Goal: Leave review/rating: Share an evaluation or opinion about a product, service, or content

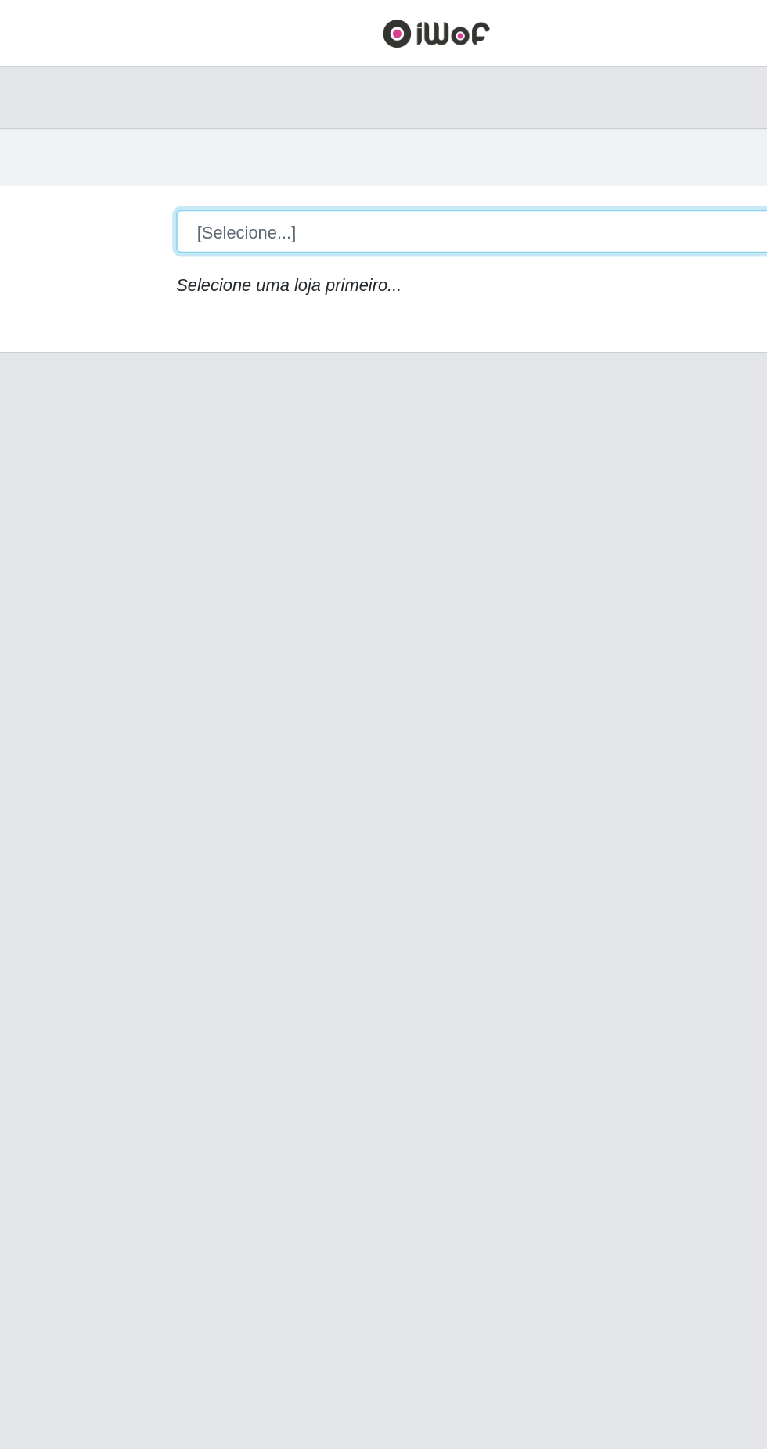
click at [281, 146] on select "[Selecione...] Extrabom - Loja 13 [GEOGRAPHIC_DATA]" at bounding box center [471, 148] width 509 height 27
select select "436"
click at [217, 135] on select "[Selecione...] Extrabom - Loja 13 [GEOGRAPHIC_DATA]" at bounding box center [471, 148] width 509 height 27
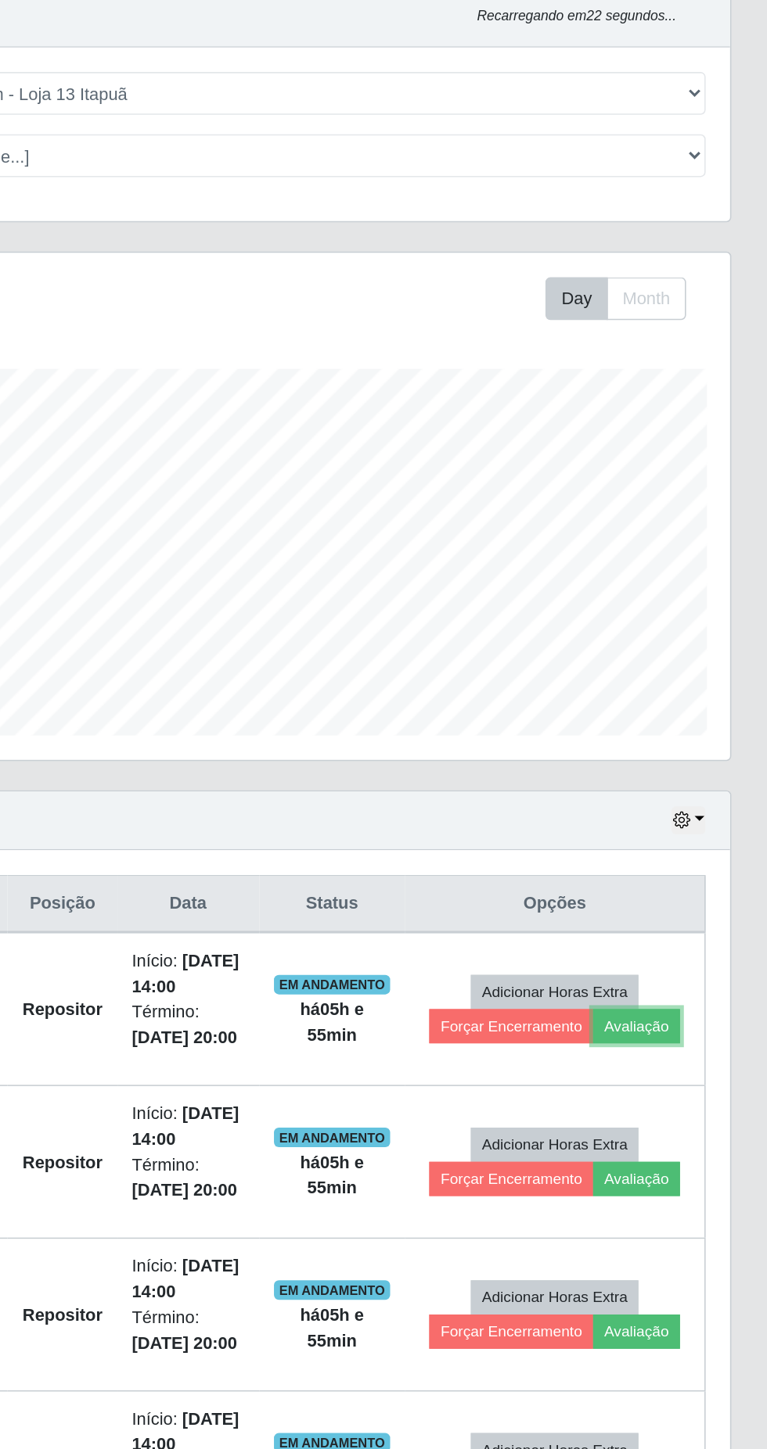
click at [684, 741] on button "Avaliação" at bounding box center [683, 745] width 56 height 22
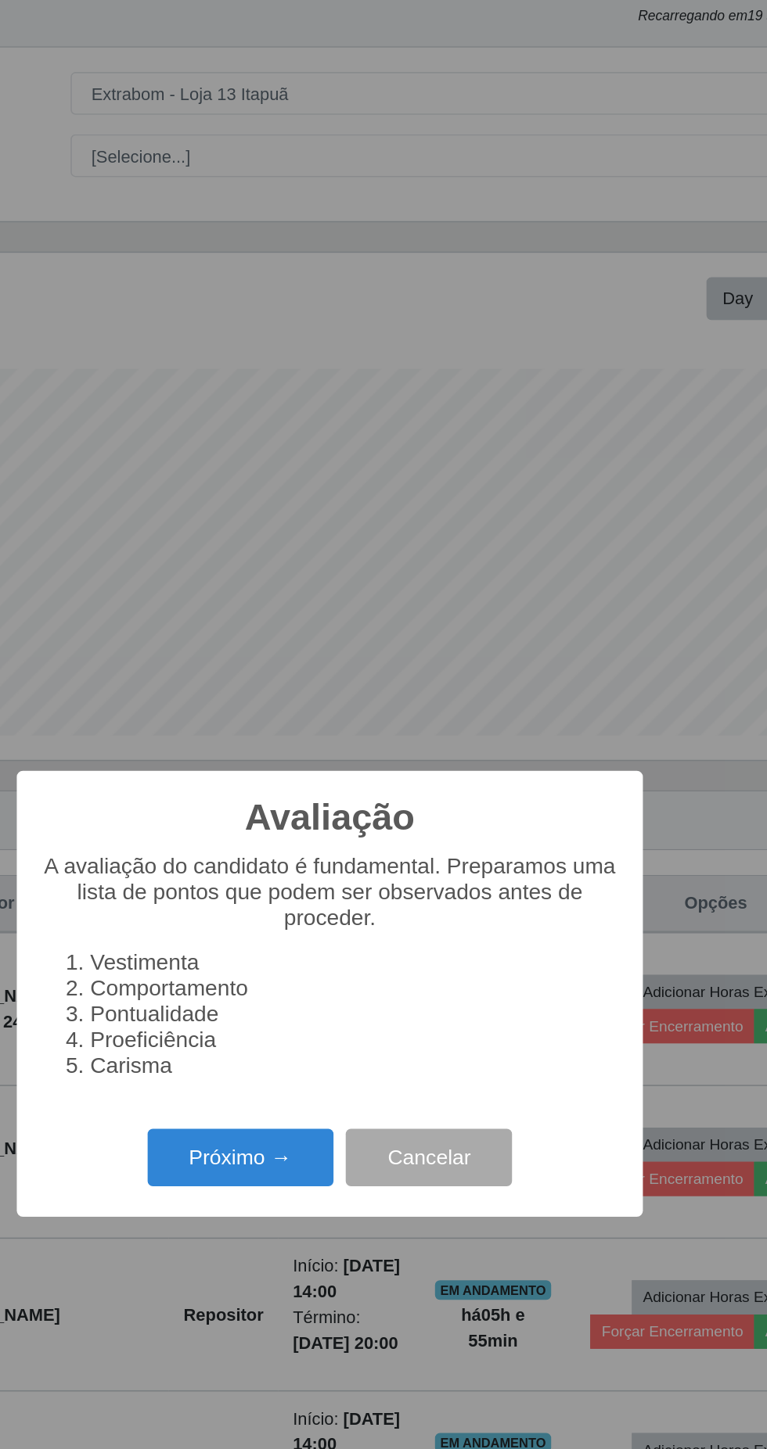
click at [314, 848] on button "Próximo →" at bounding box center [326, 829] width 119 height 37
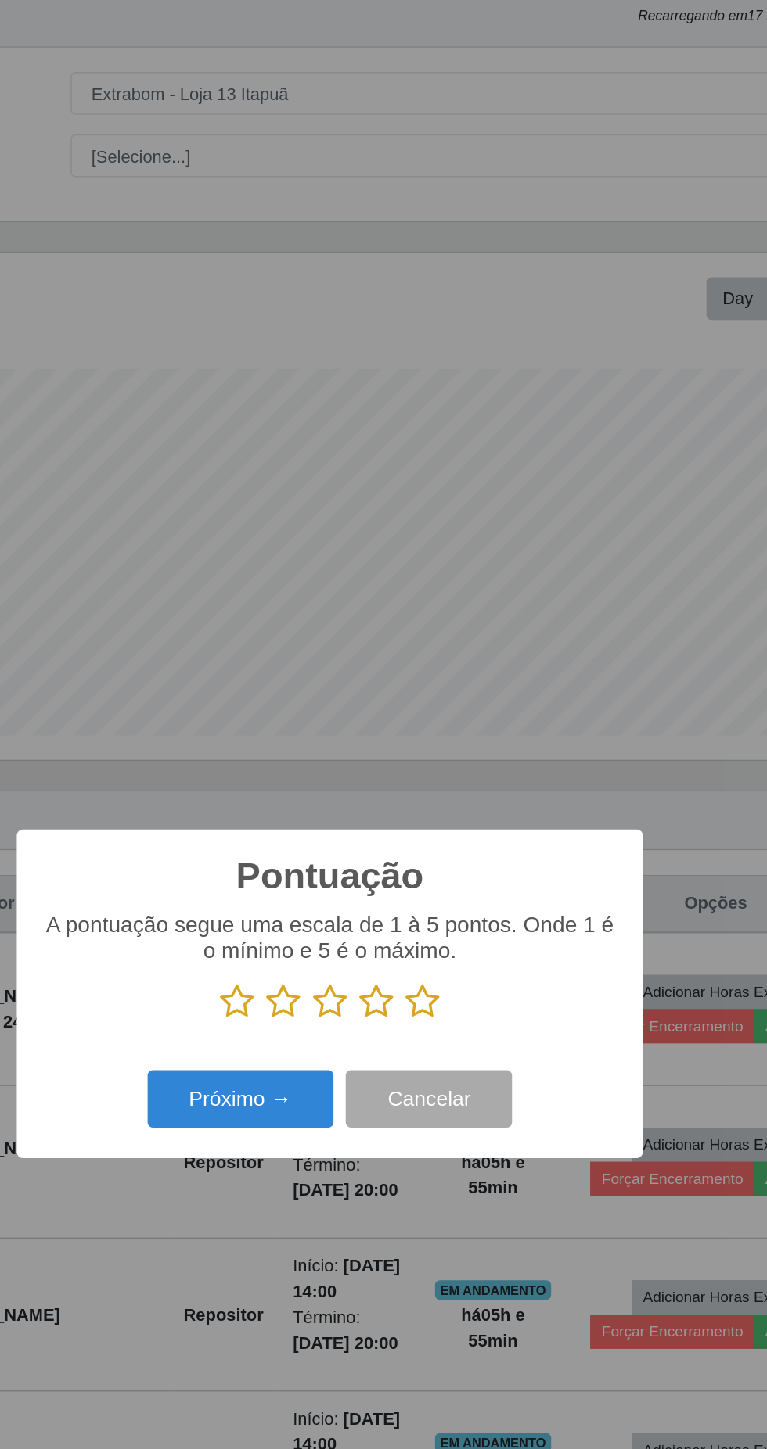
click at [321, 742] on icon at bounding box center [324, 729] width 22 height 23
click at [313, 742] on input "radio" at bounding box center [313, 742] width 0 height 0
click at [356, 742] on icon at bounding box center [354, 729] width 22 height 23
click at [343, 742] on input "radio" at bounding box center [343, 742] width 0 height 0
click at [386, 742] on icon at bounding box center [383, 729] width 22 height 23
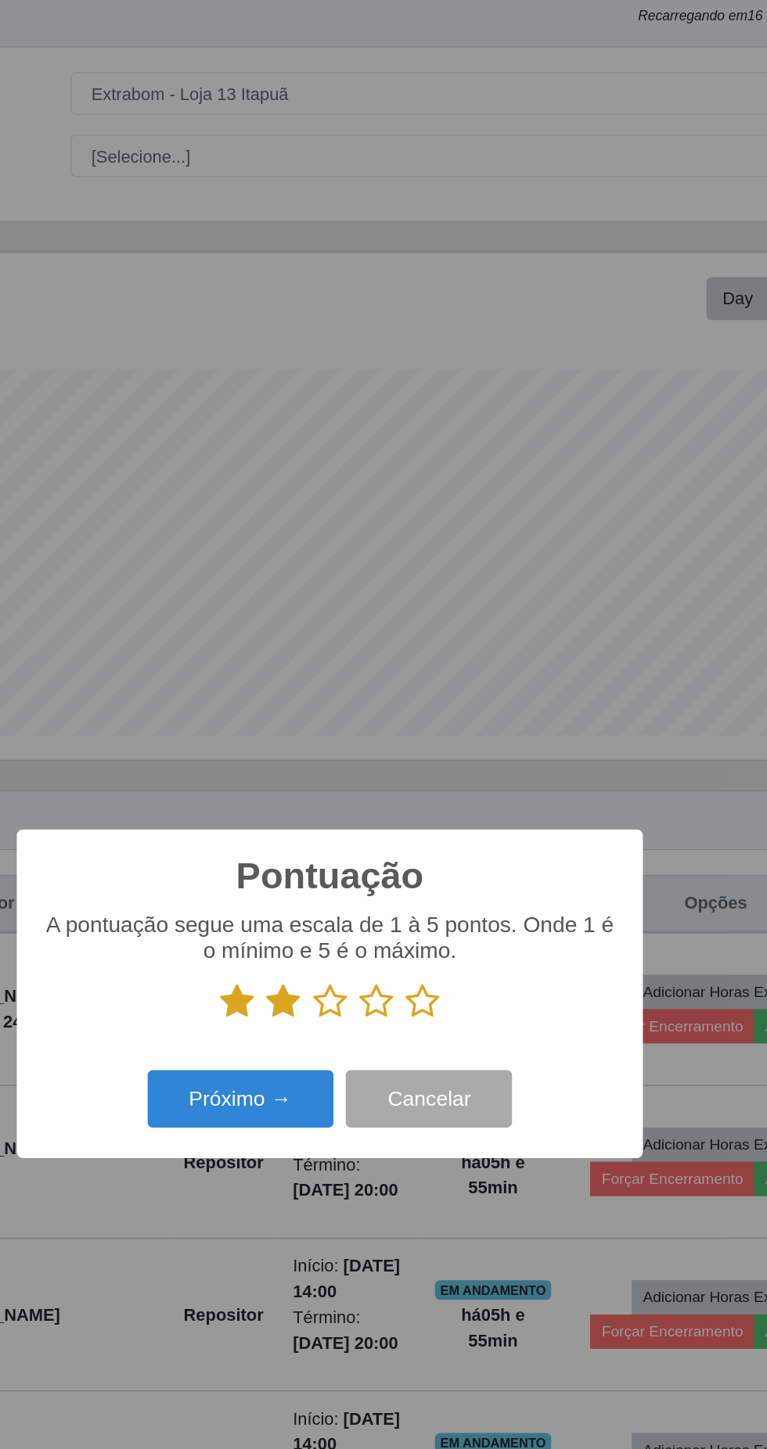
click at [372, 742] on input "radio" at bounding box center [372, 742] width 0 height 0
click at [415, 742] on icon at bounding box center [413, 729] width 22 height 23
click at [402, 742] on input "radio" at bounding box center [402, 742] width 0 height 0
click at [441, 742] on icon at bounding box center [443, 729] width 22 height 23
click at [432, 742] on input "radio" at bounding box center [432, 742] width 0 height 0
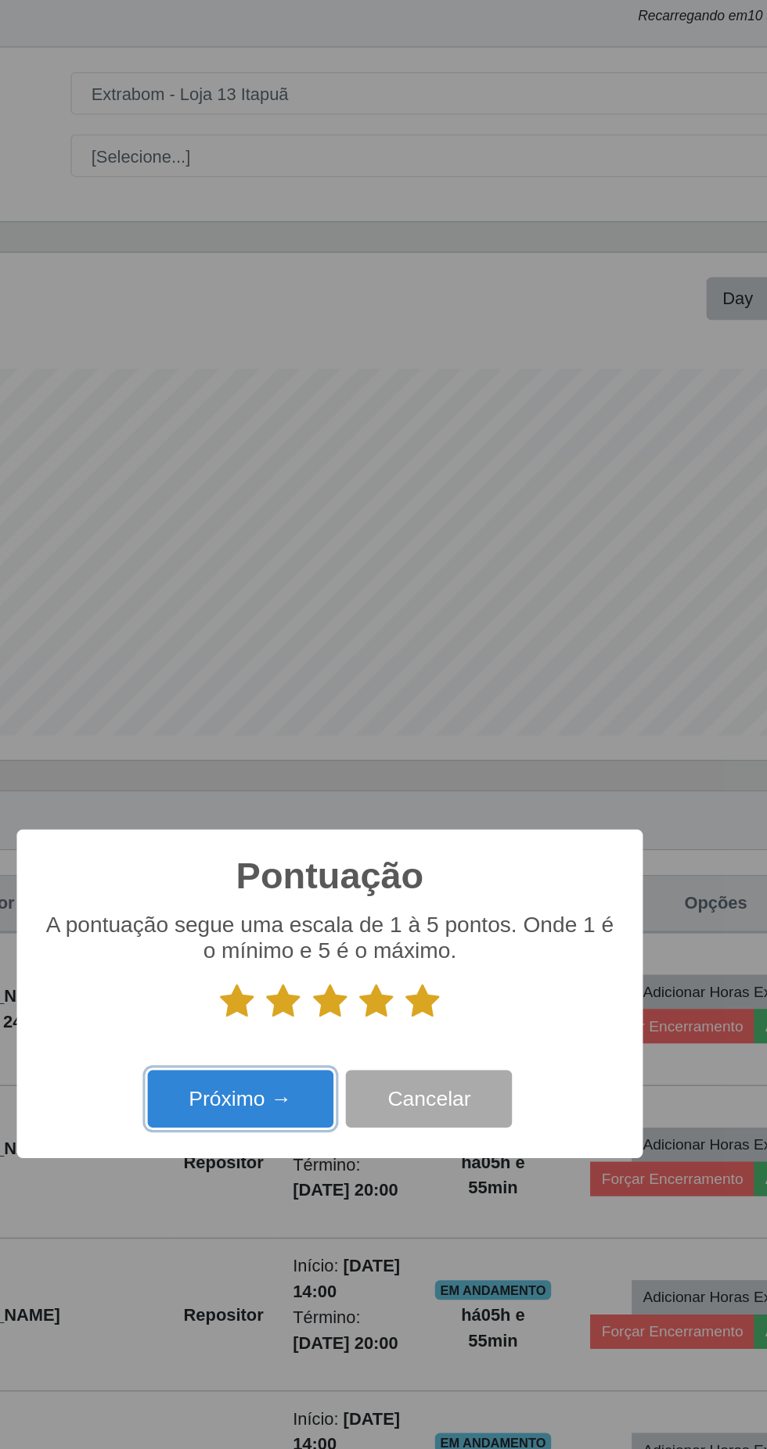
click at [327, 810] on button "Próximo →" at bounding box center [326, 792] width 119 height 37
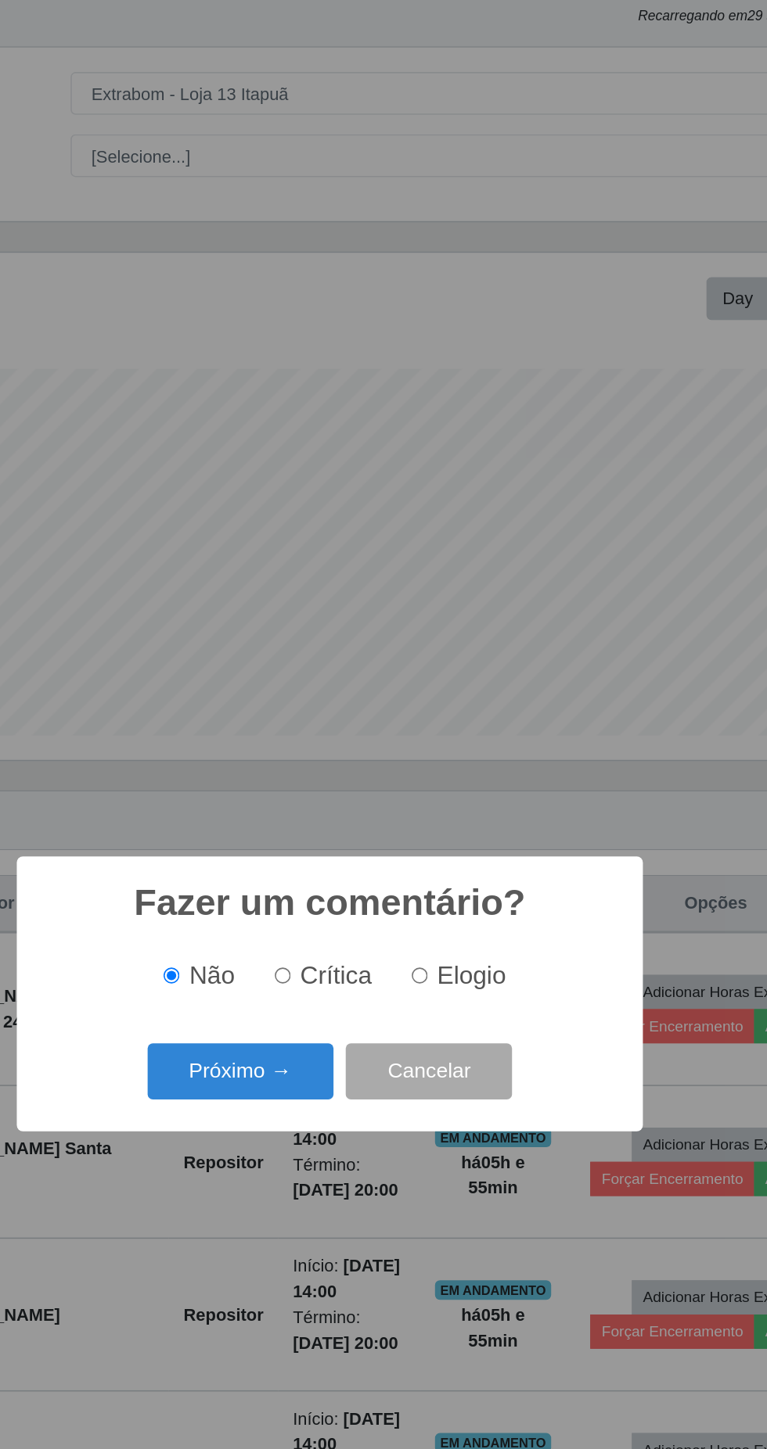
click at [324, 793] on button "Próximo →" at bounding box center [326, 774] width 119 height 37
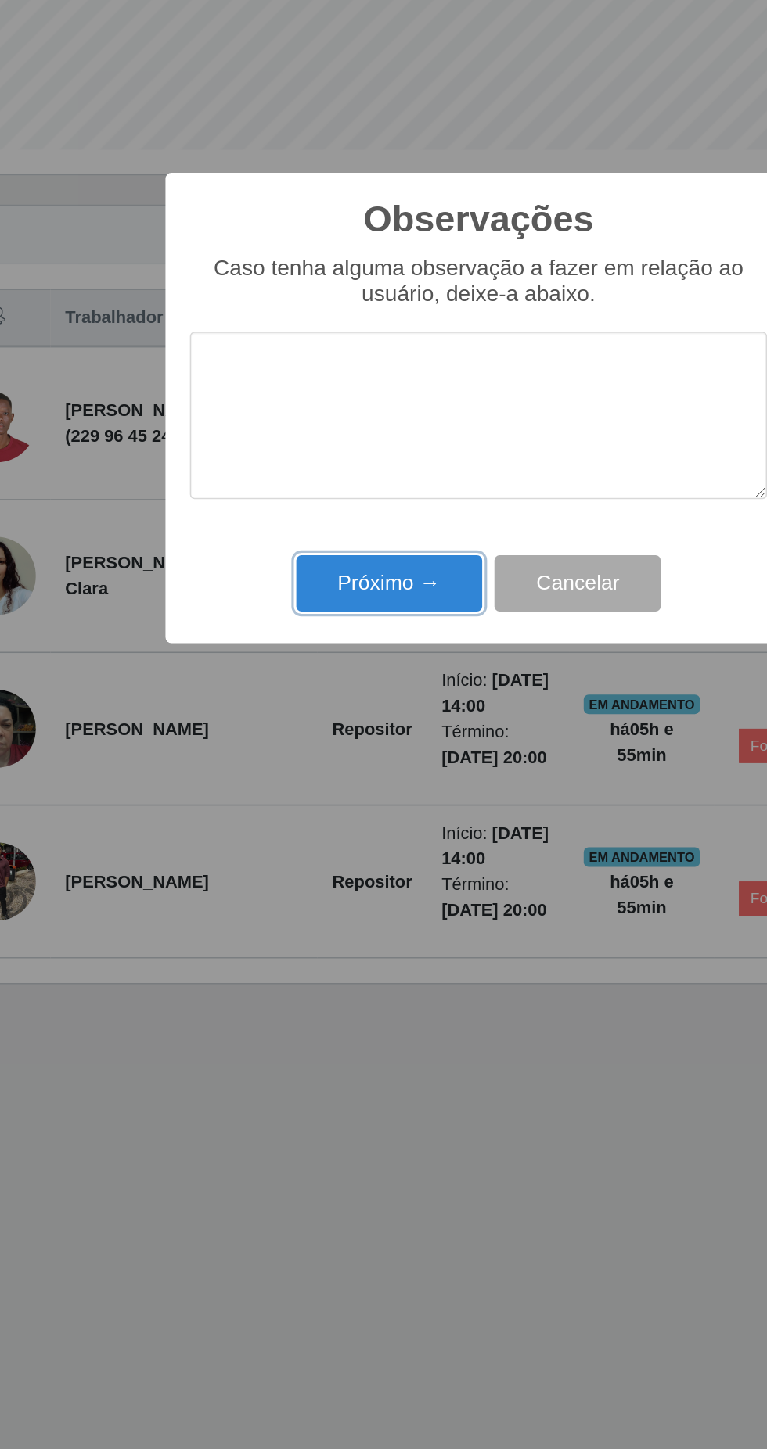
click at [321, 838] on button "Próximo →" at bounding box center [326, 837] width 119 height 37
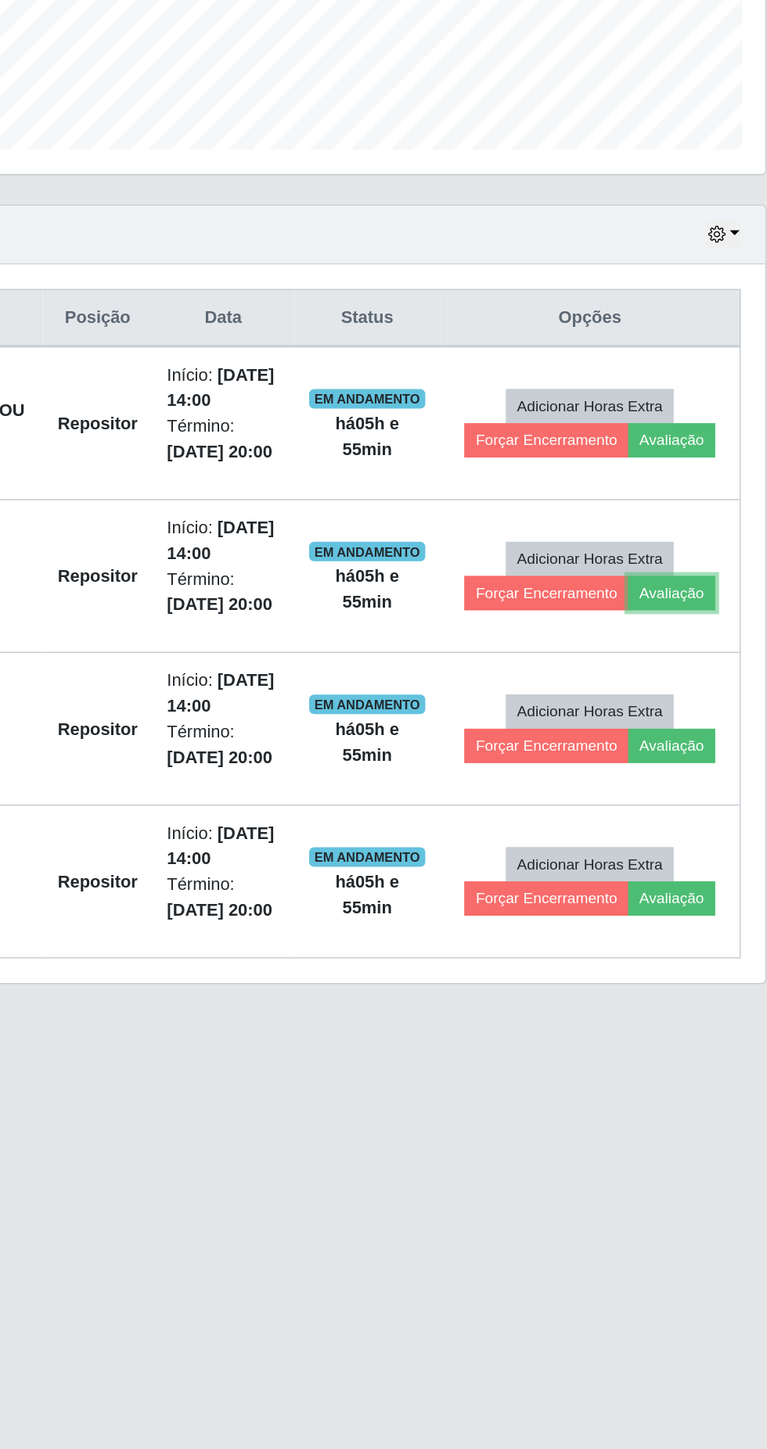
click at [689, 837] on button "Avaliação" at bounding box center [683, 843] width 56 height 22
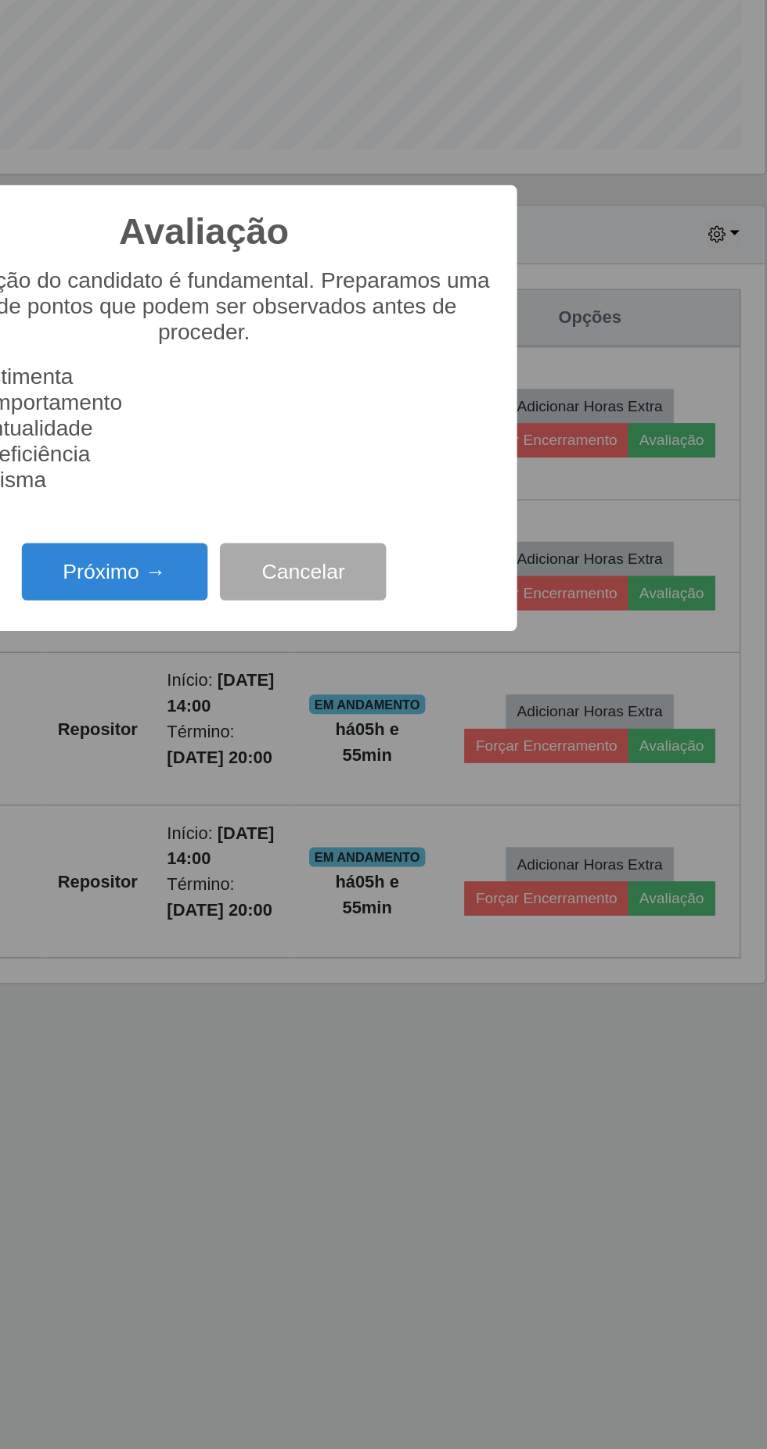
click at [331, 821] on button "Próximo →" at bounding box center [326, 829] width 119 height 37
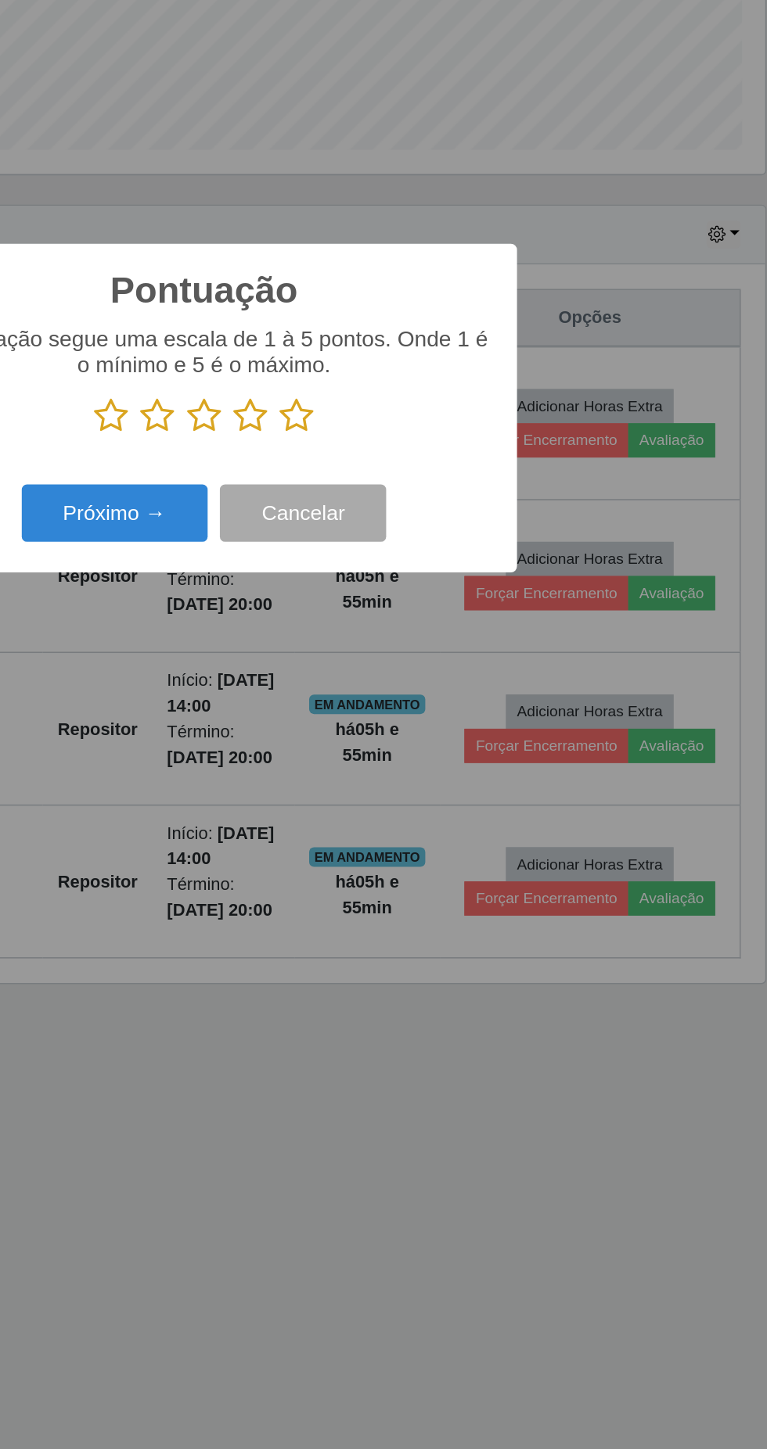
click at [328, 731] on icon at bounding box center [324, 729] width 22 height 23
click at [313, 742] on input "radio" at bounding box center [313, 742] width 0 height 0
click at [356, 730] on icon at bounding box center [354, 729] width 22 height 23
click at [343, 742] on input "radio" at bounding box center [343, 742] width 0 height 0
click at [382, 723] on icon at bounding box center [383, 729] width 22 height 23
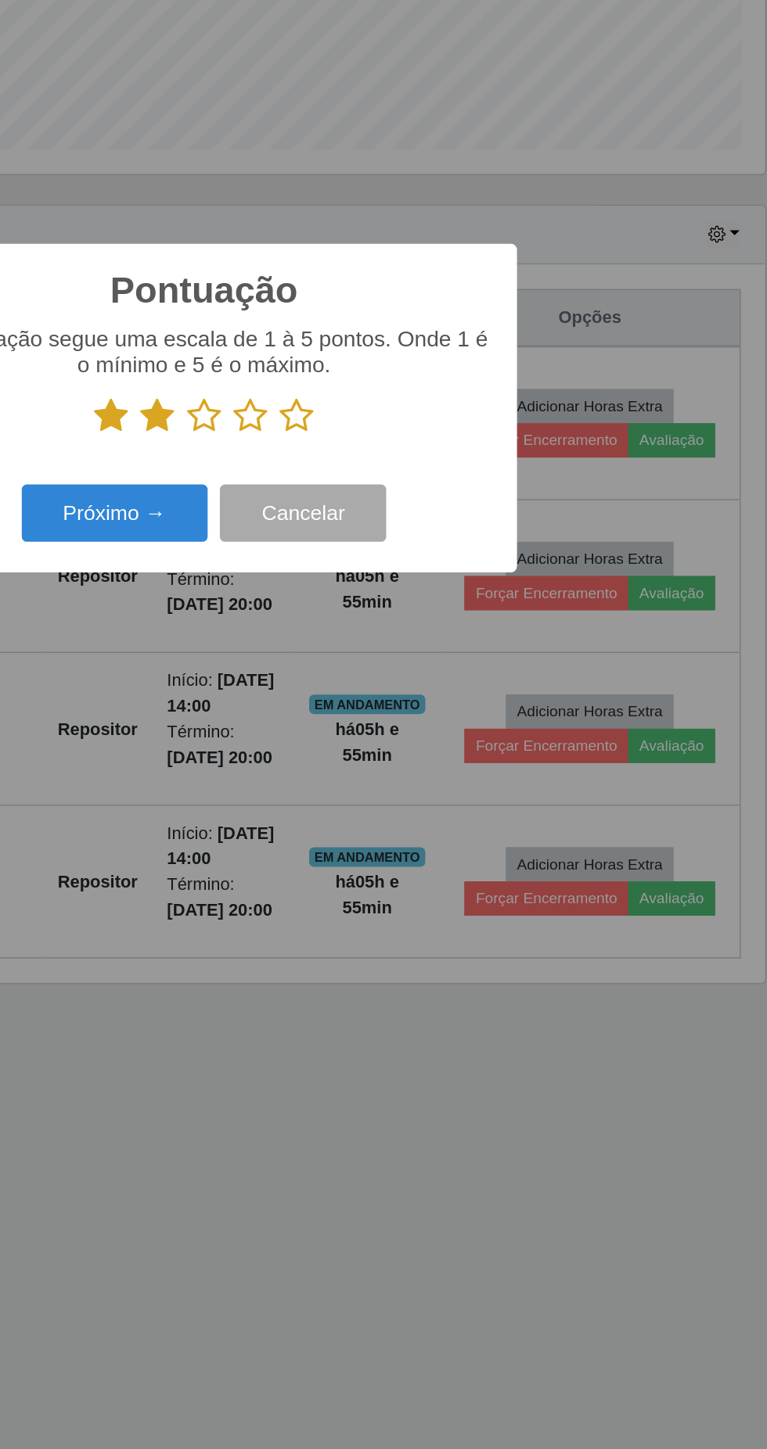
click at [372, 742] on input "radio" at bounding box center [372, 742] width 0 height 0
click at [417, 737] on icon at bounding box center [413, 729] width 22 height 23
click at [402, 742] on input "radio" at bounding box center [402, 742] width 0 height 0
click at [448, 728] on icon at bounding box center [443, 729] width 22 height 23
click at [432, 742] on input "radio" at bounding box center [432, 742] width 0 height 0
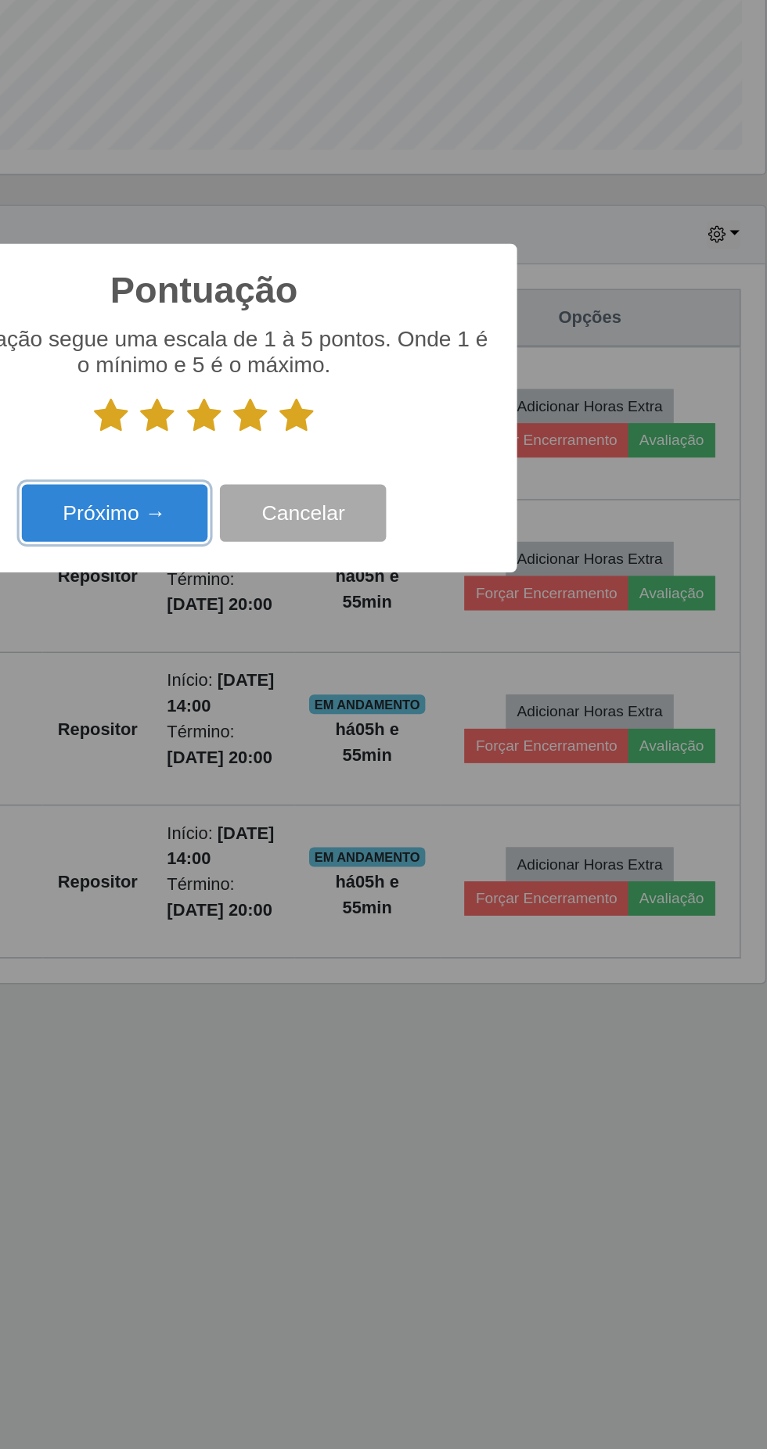
click at [326, 786] on button "Próximo →" at bounding box center [326, 792] width 119 height 37
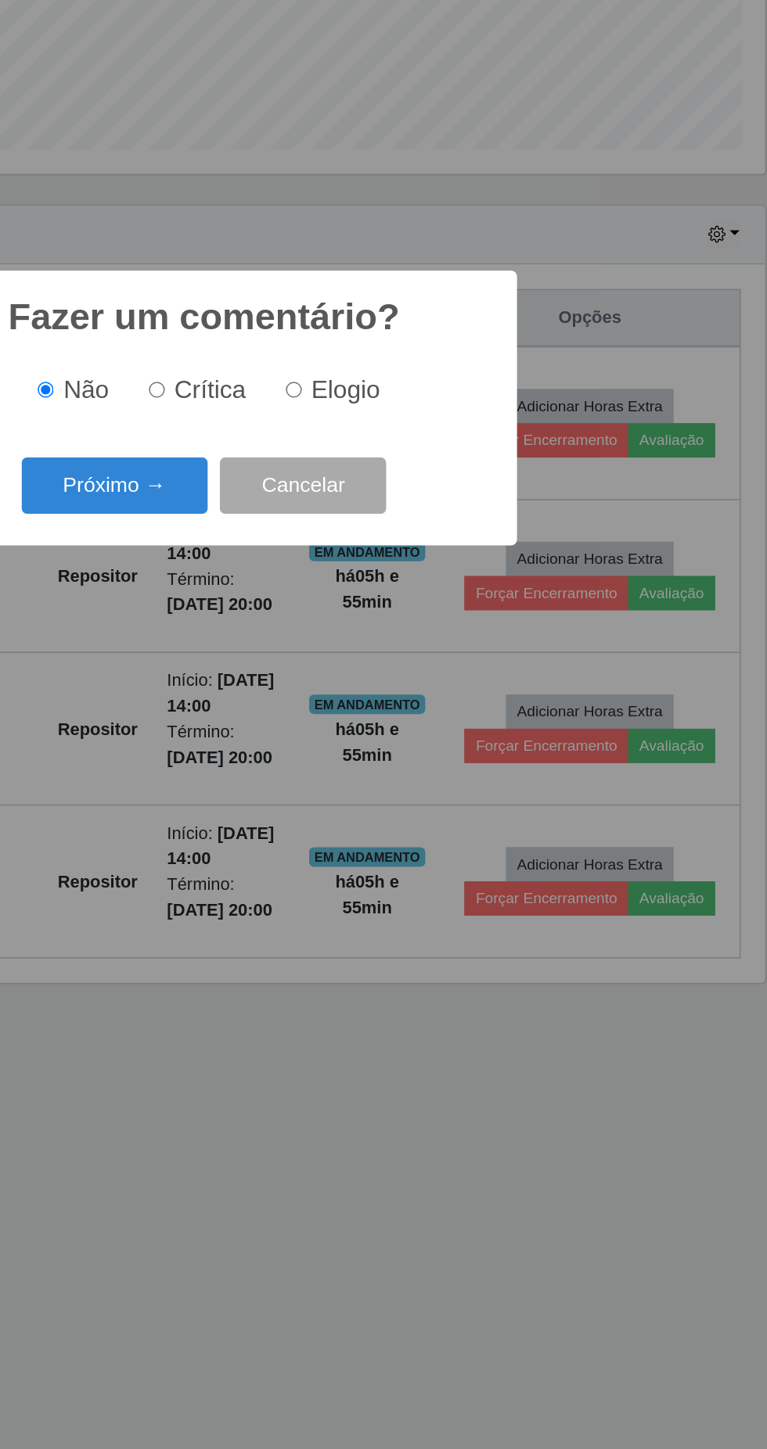
click at [320, 767] on button "Próximo →" at bounding box center [326, 774] width 119 height 37
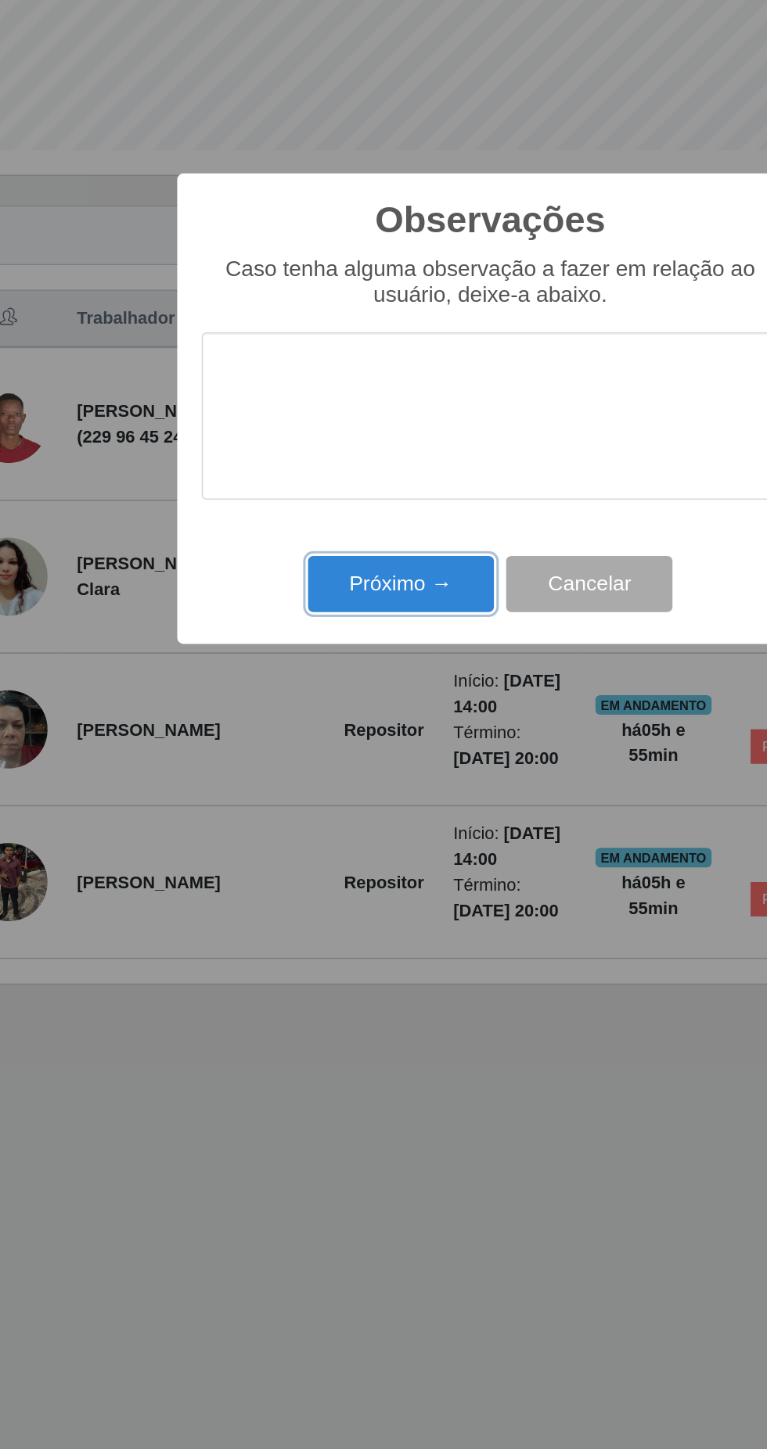
click at [323, 837] on button "Próximo →" at bounding box center [326, 837] width 119 height 37
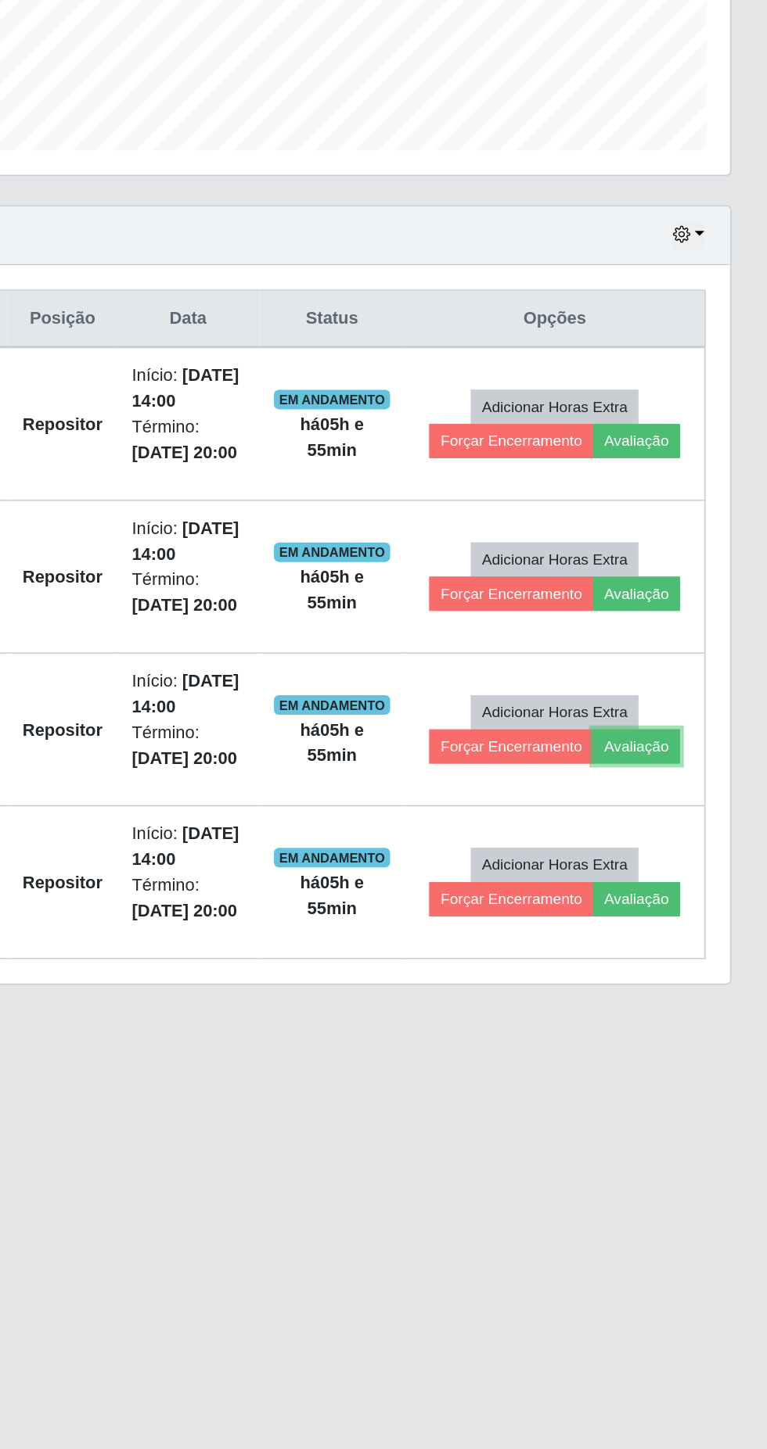
click at [690, 930] on button "Avaliação" at bounding box center [683, 941] width 56 height 22
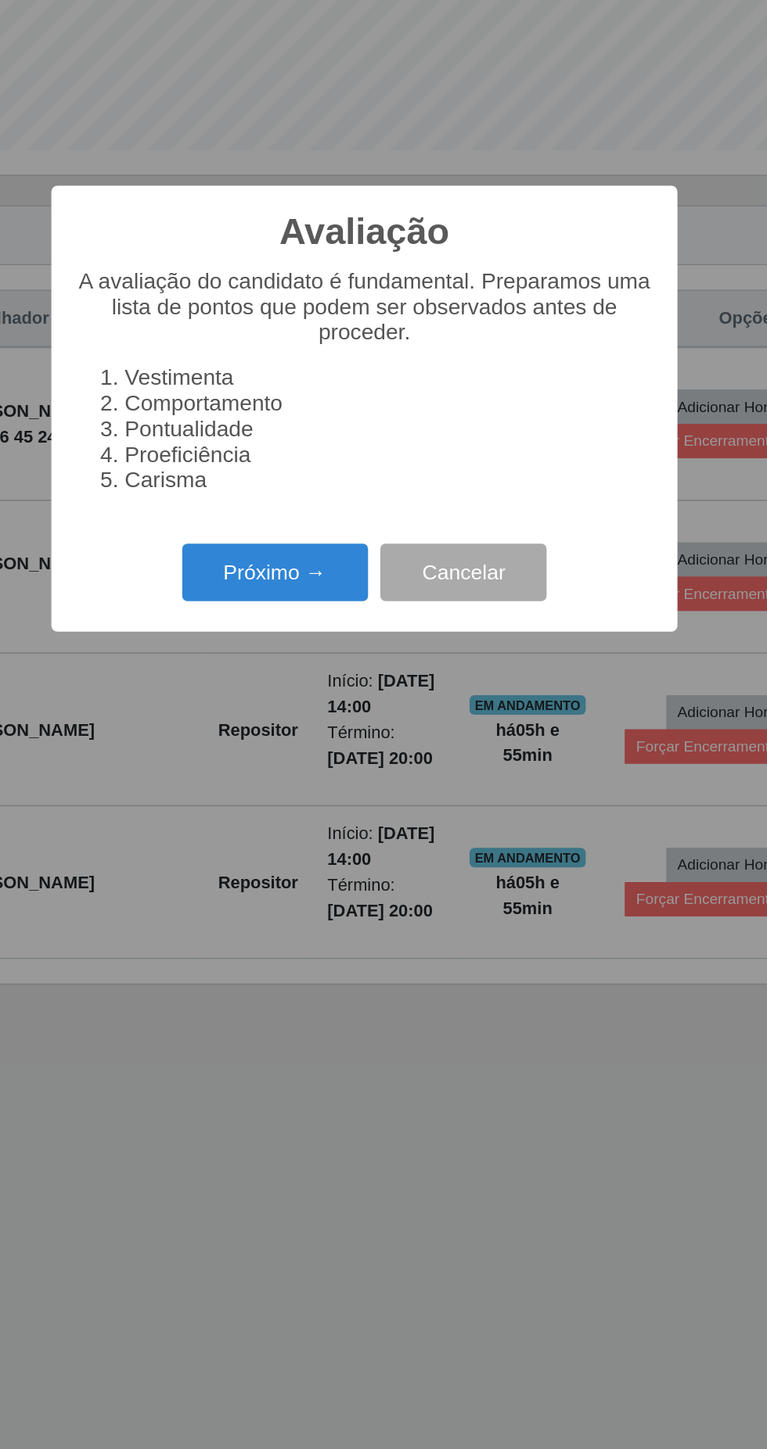
click at [326, 825] on button "Próximo →" at bounding box center [326, 829] width 119 height 37
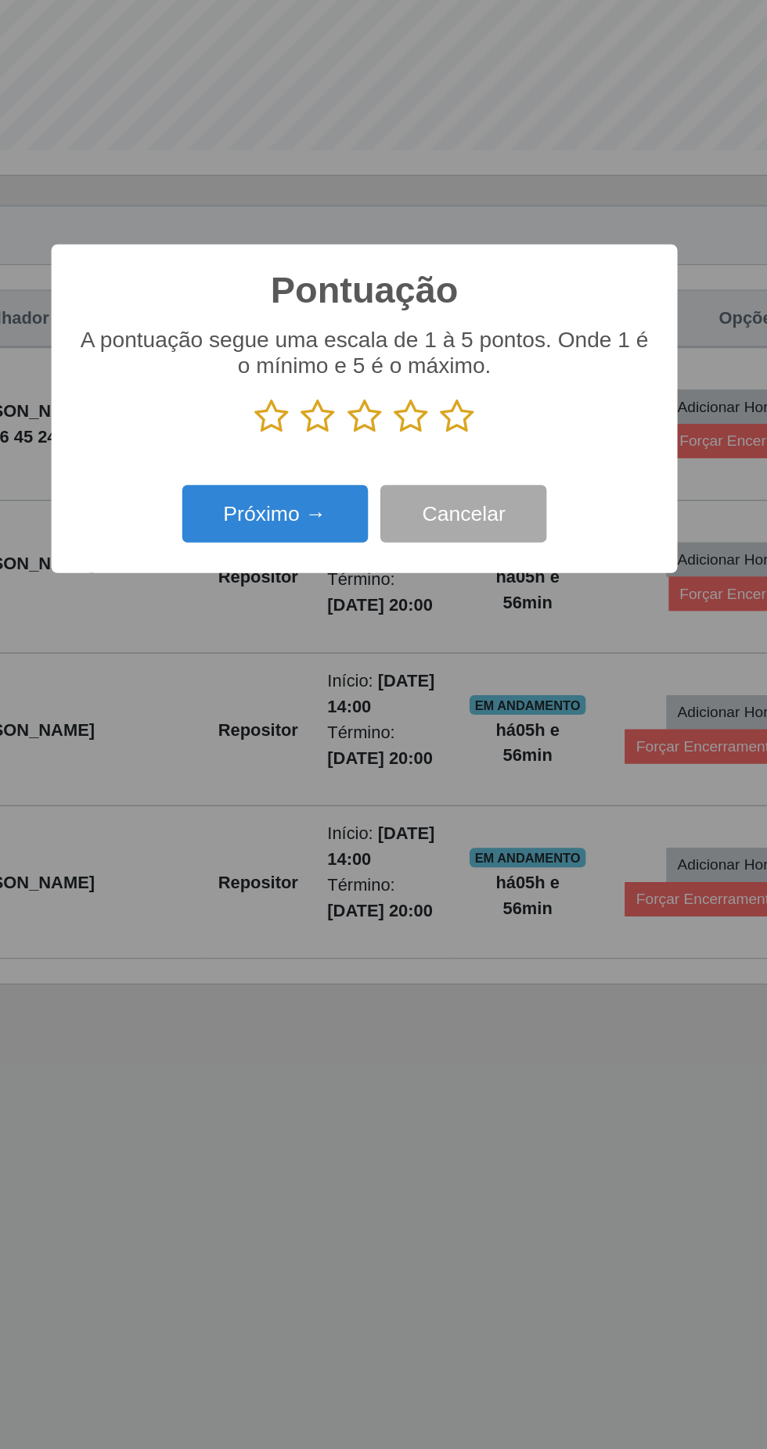
click at [325, 726] on icon at bounding box center [324, 729] width 22 height 23
click at [313, 742] on input "radio" at bounding box center [313, 742] width 0 height 0
click at [361, 730] on icon at bounding box center [354, 729] width 22 height 23
click at [343, 742] on input "radio" at bounding box center [343, 742] width 0 height 0
click at [388, 727] on icon at bounding box center [383, 729] width 22 height 23
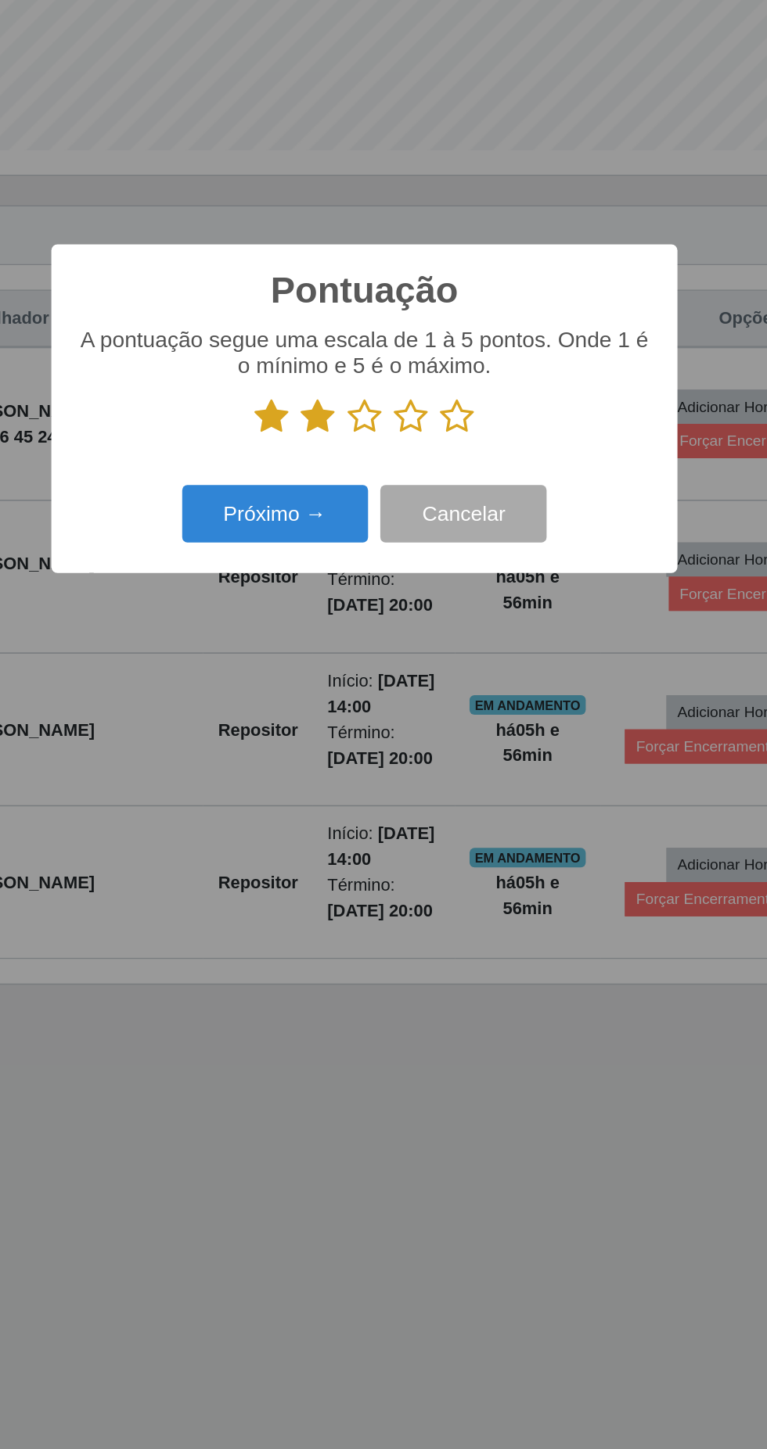
click at [372, 742] on input "radio" at bounding box center [372, 742] width 0 height 0
click at [418, 731] on icon at bounding box center [413, 729] width 22 height 23
click at [402, 742] on input "radio" at bounding box center [402, 742] width 0 height 0
click at [447, 724] on icon at bounding box center [443, 729] width 22 height 23
click at [432, 742] on input "radio" at bounding box center [432, 742] width 0 height 0
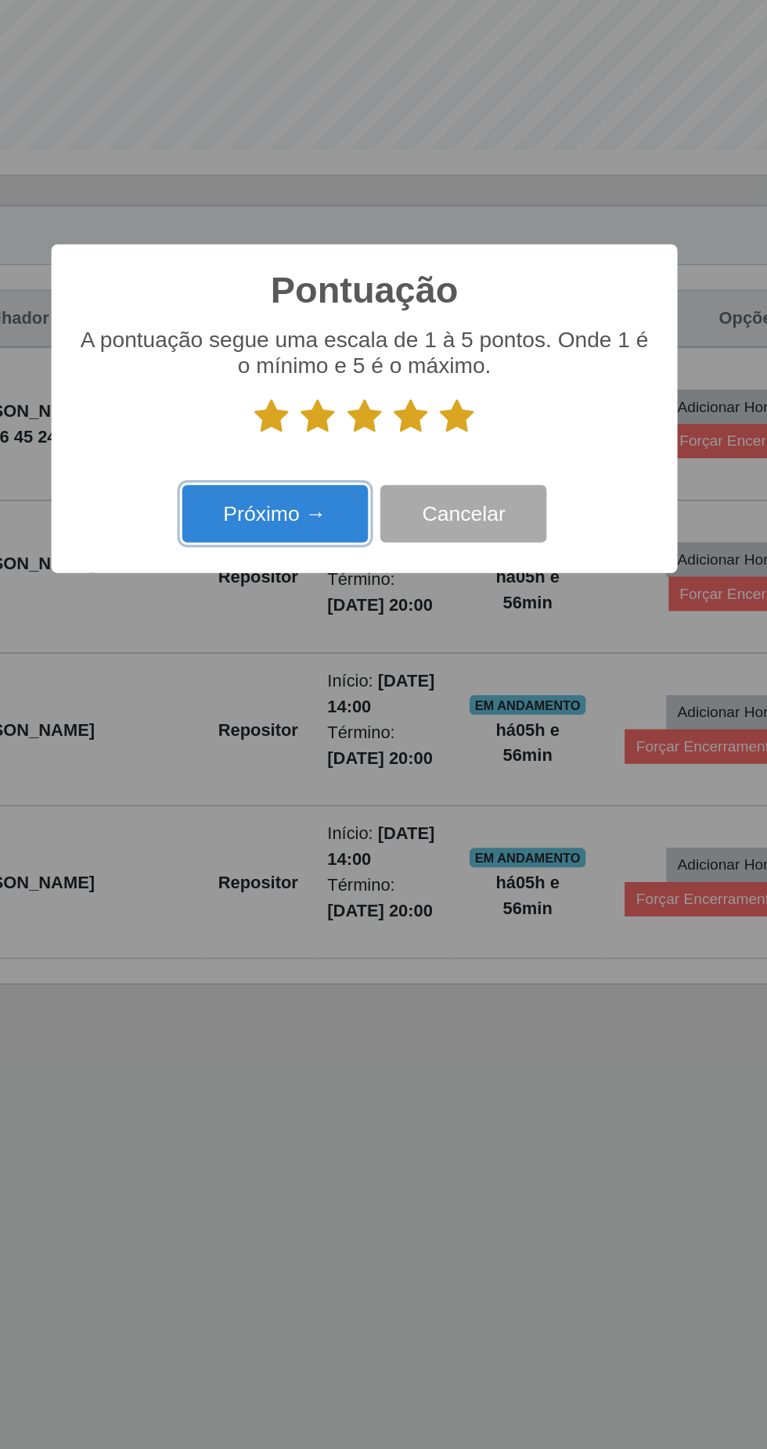
click at [310, 795] on button "Próximo →" at bounding box center [326, 792] width 119 height 37
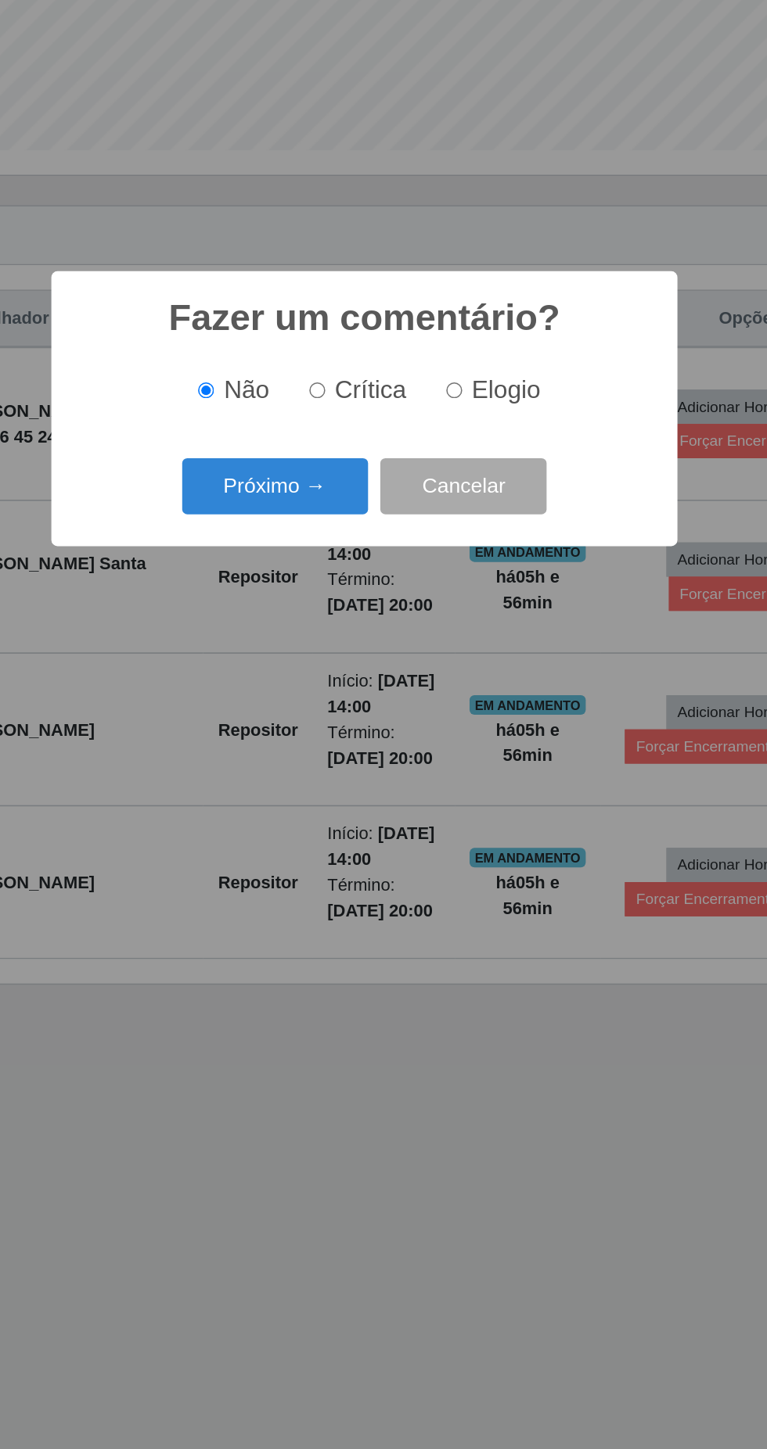
click at [323, 770] on button "Próximo →" at bounding box center [326, 774] width 119 height 37
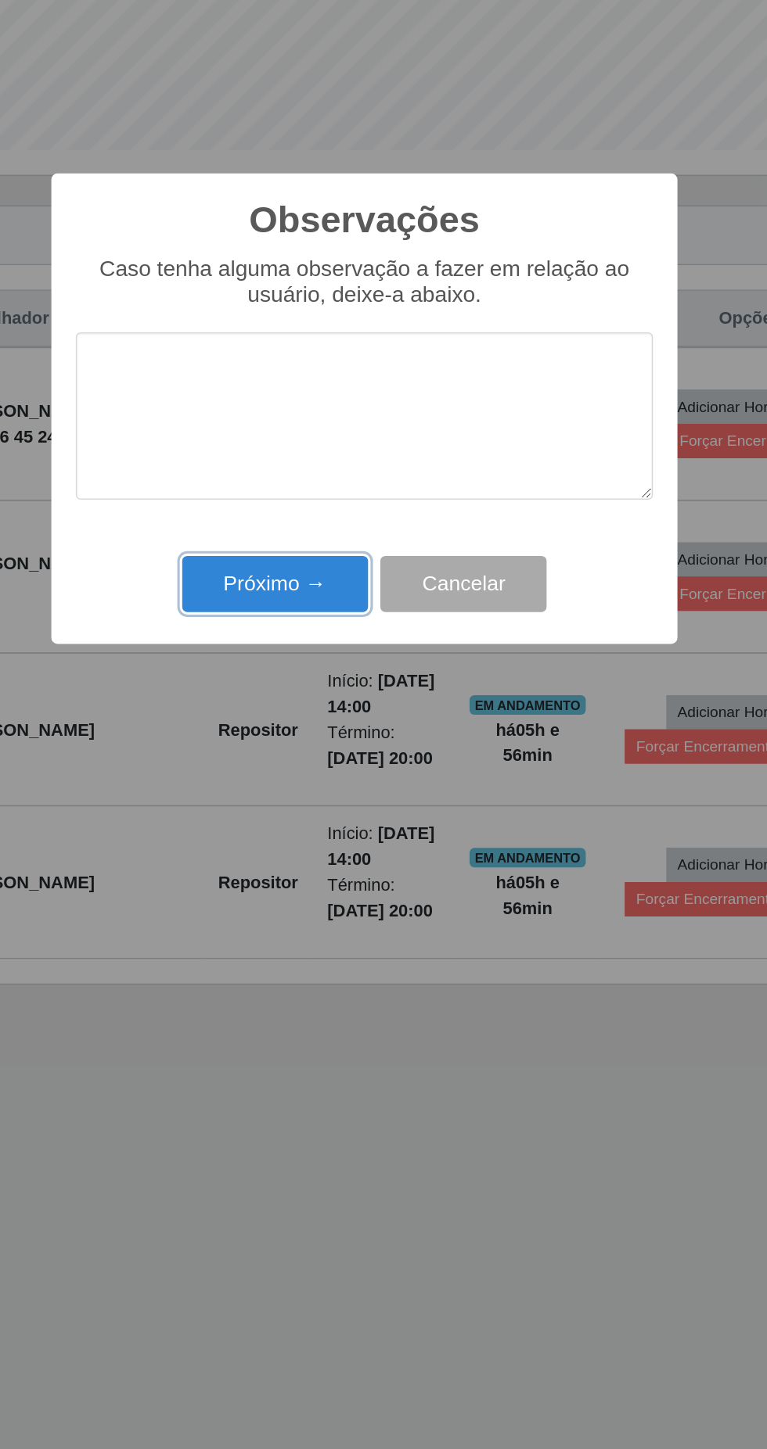
click at [328, 829] on button "Próximo →" at bounding box center [326, 837] width 119 height 37
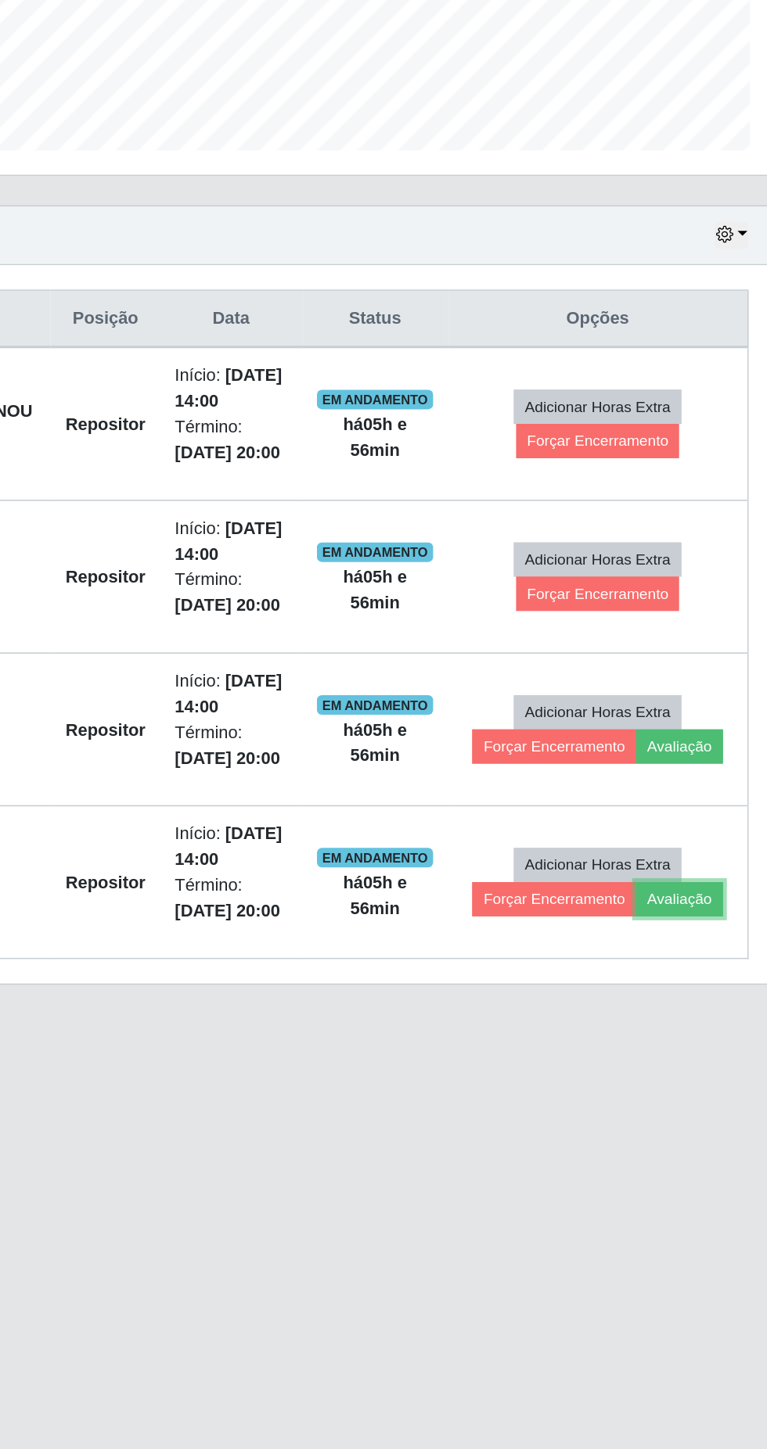
click at [688, 1034] on button "Avaliação" at bounding box center [683, 1039] width 56 height 22
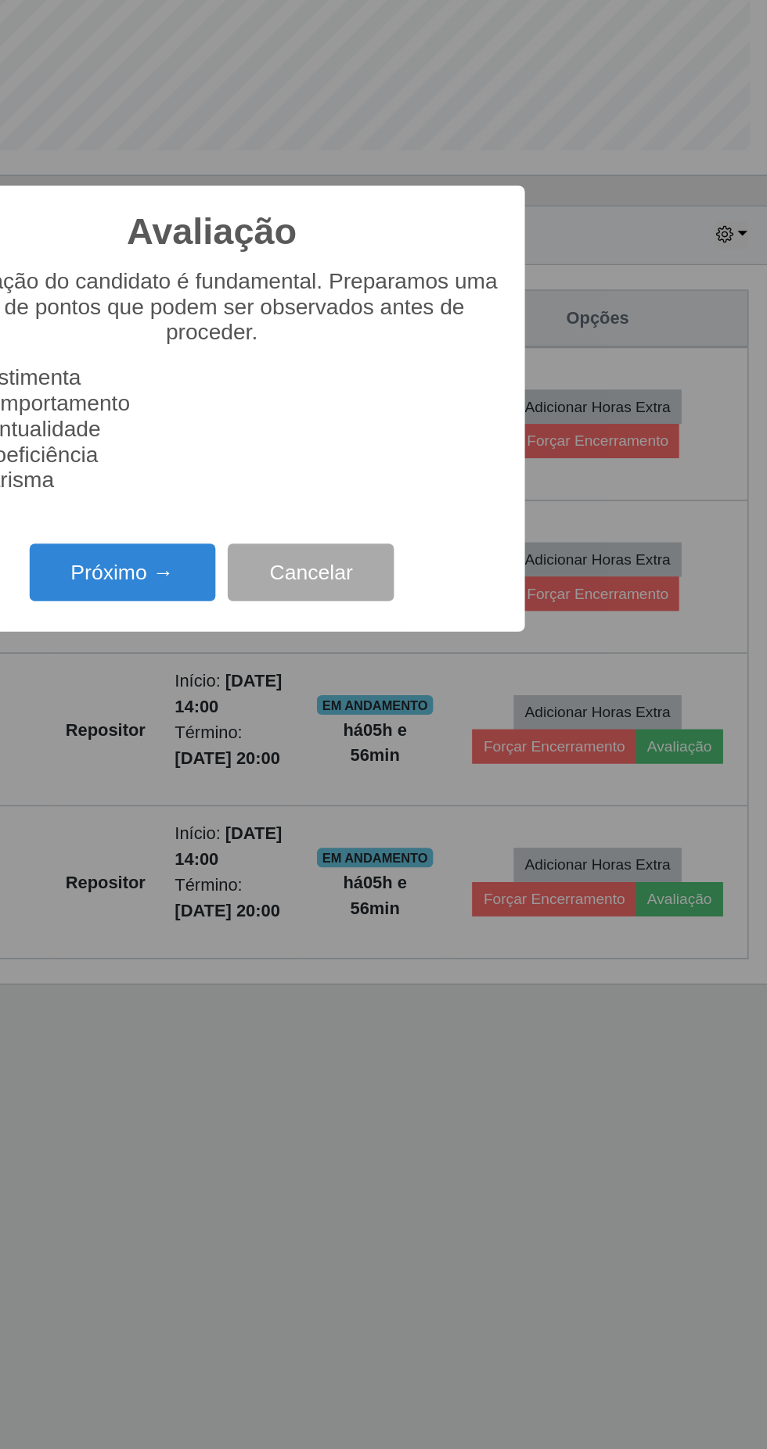
click at [323, 821] on button "Próximo →" at bounding box center [326, 829] width 119 height 37
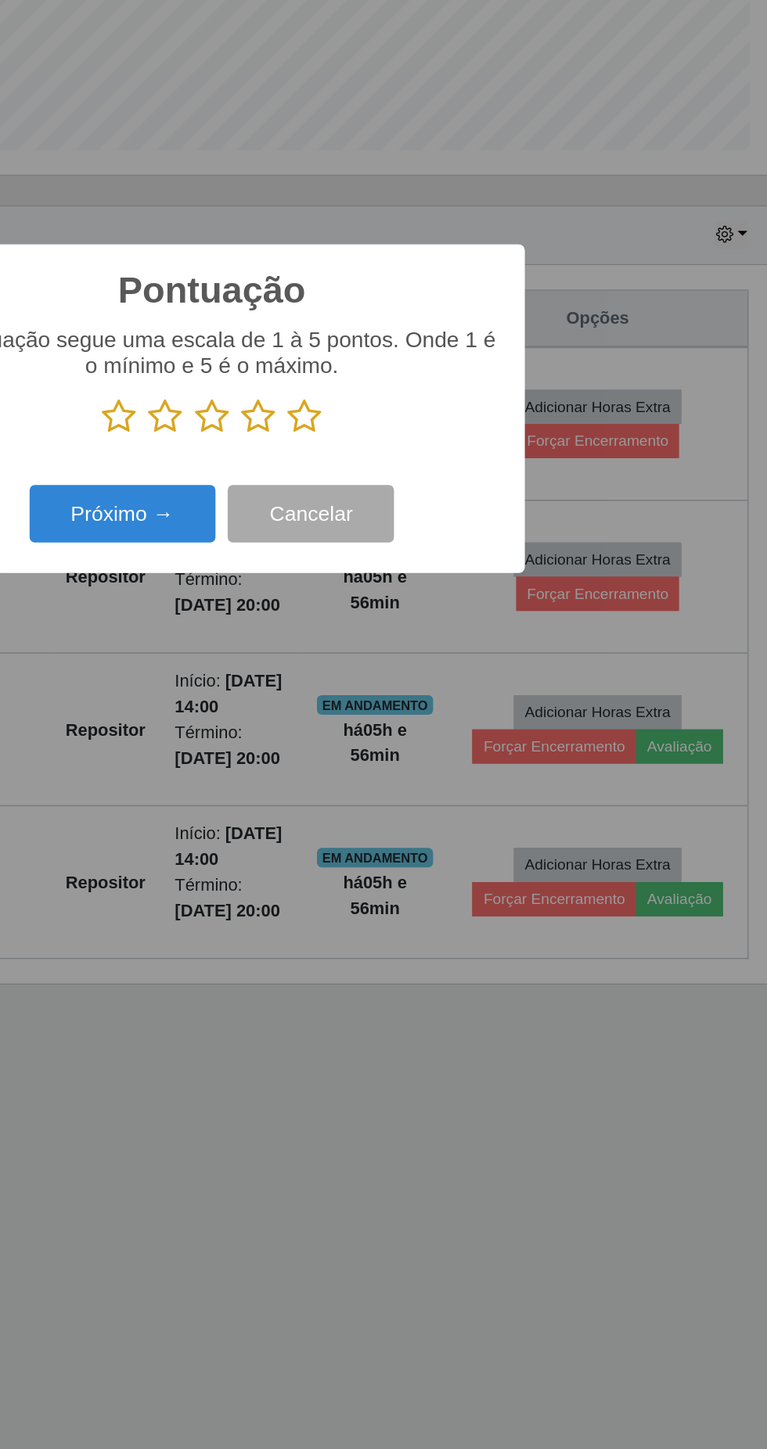
click at [332, 728] on icon at bounding box center [324, 729] width 22 height 23
click at [313, 742] on input "radio" at bounding box center [313, 742] width 0 height 0
click at [359, 724] on icon at bounding box center [354, 729] width 22 height 23
click at [343, 742] on input "radio" at bounding box center [343, 742] width 0 height 0
click at [381, 725] on icon at bounding box center [383, 729] width 22 height 23
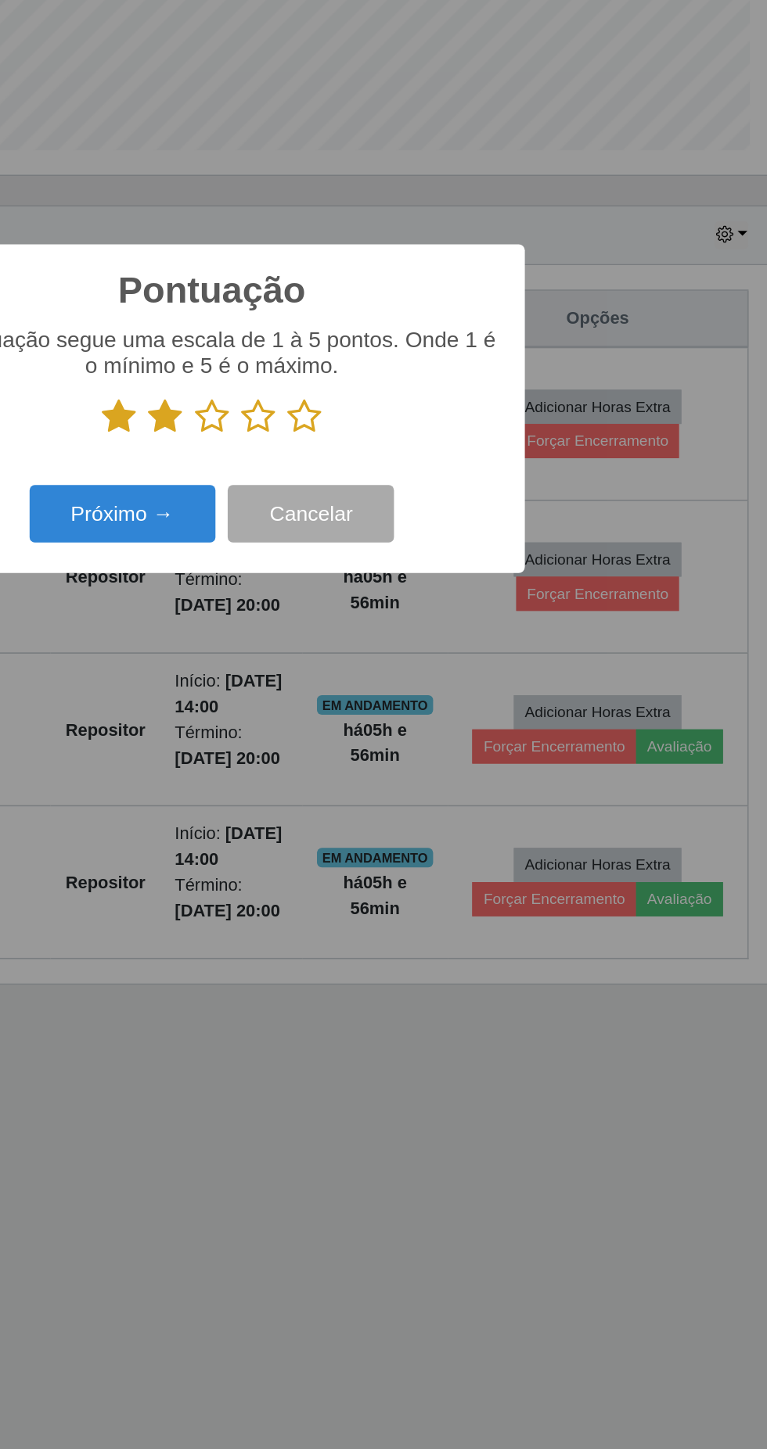
click at [372, 742] on input "radio" at bounding box center [372, 742] width 0 height 0
click at [411, 737] on icon at bounding box center [413, 729] width 22 height 23
click at [402, 742] on input "radio" at bounding box center [402, 742] width 0 height 0
click at [448, 725] on icon at bounding box center [443, 729] width 22 height 23
click at [432, 742] on input "radio" at bounding box center [432, 742] width 0 height 0
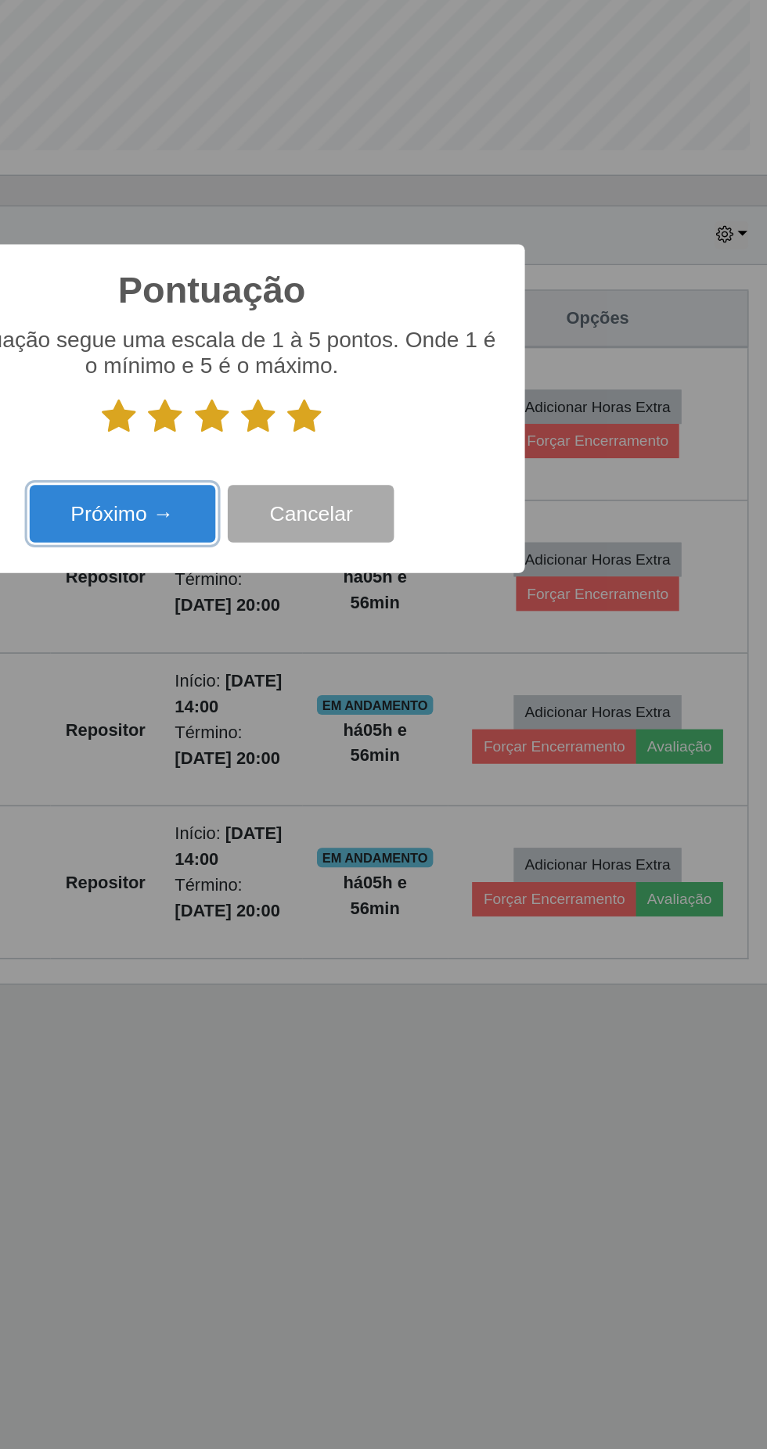
click at [323, 785] on button "Próximo →" at bounding box center [326, 792] width 119 height 37
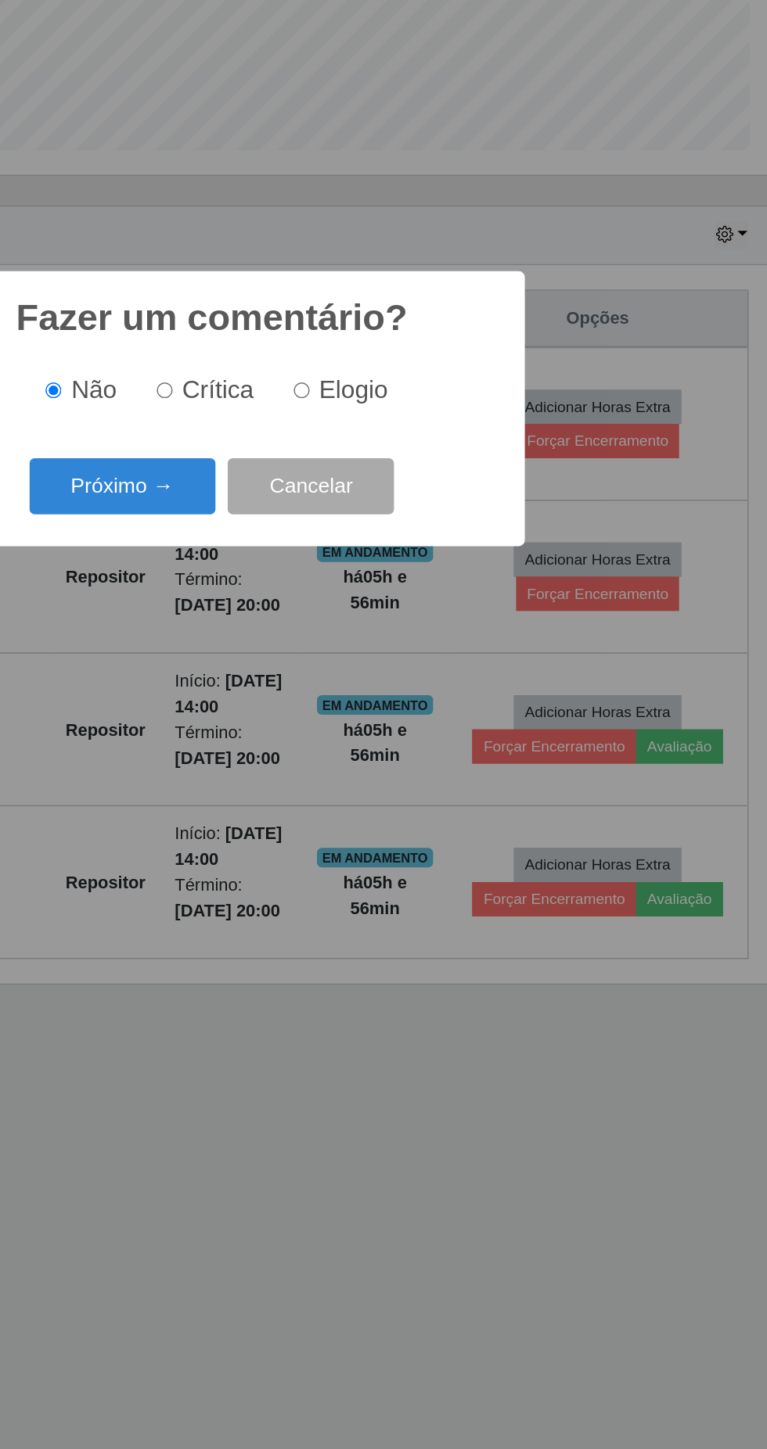
click at [319, 756] on button "Próximo →" at bounding box center [326, 774] width 119 height 37
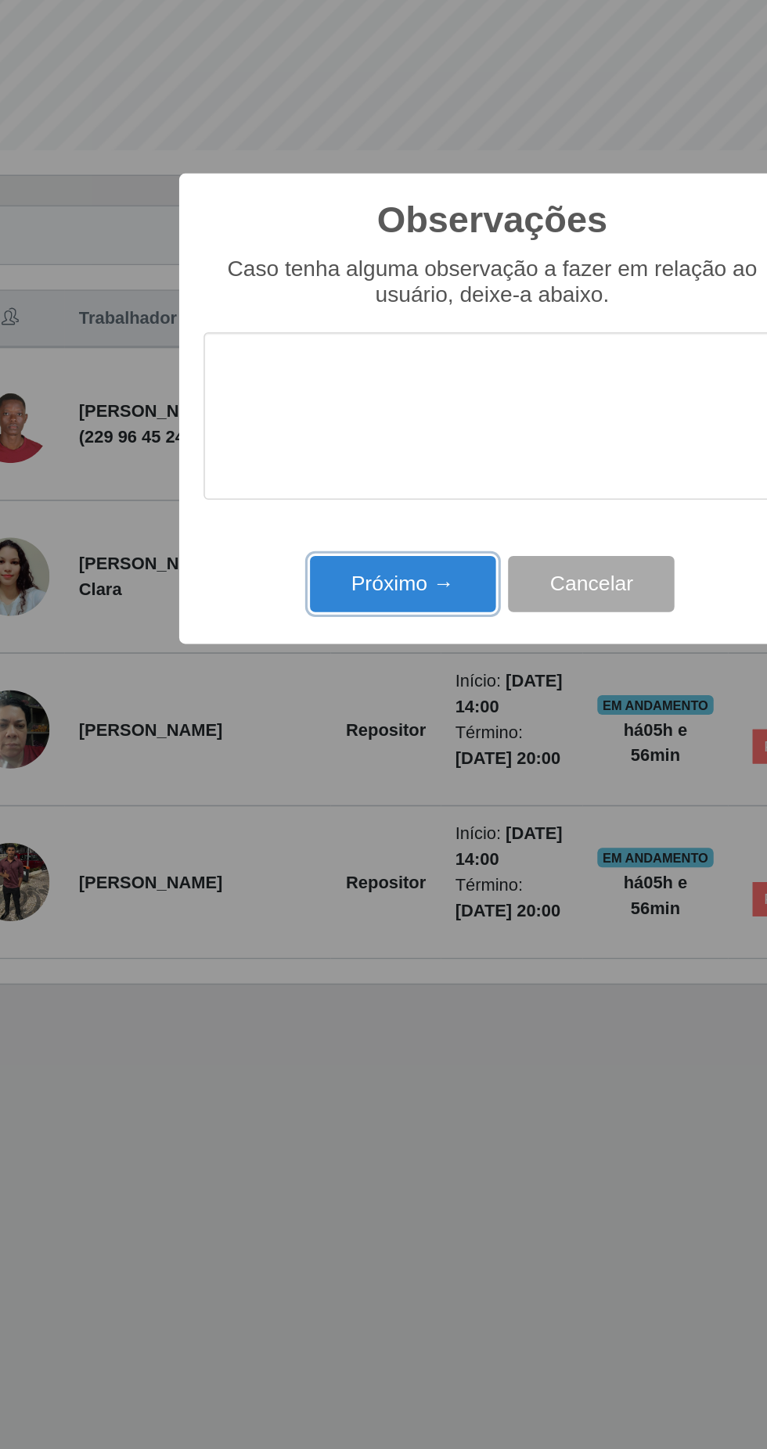
click at [335, 828] on button "Próximo →" at bounding box center [326, 837] width 119 height 37
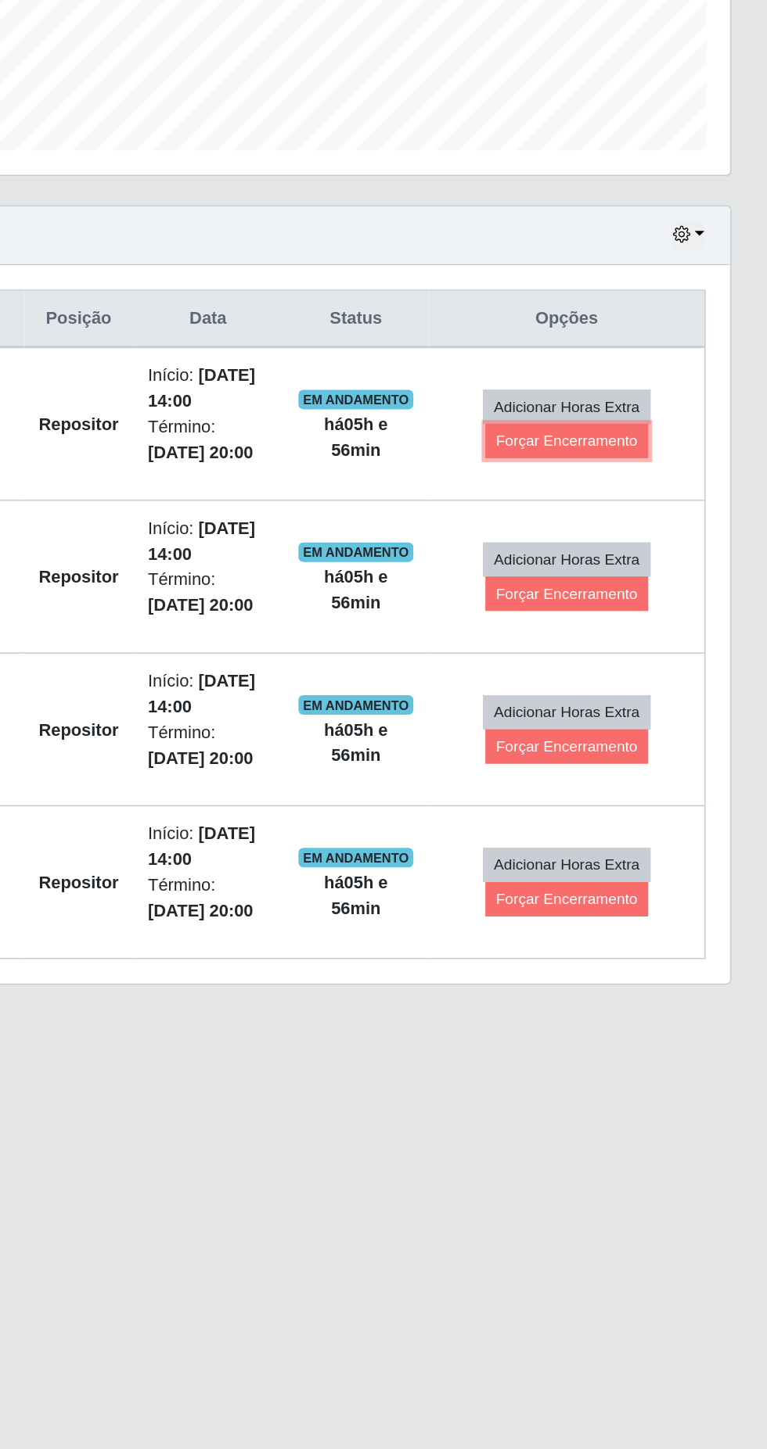
click at [635, 743] on button "Forçar Encerramento" at bounding box center [638, 745] width 105 height 22
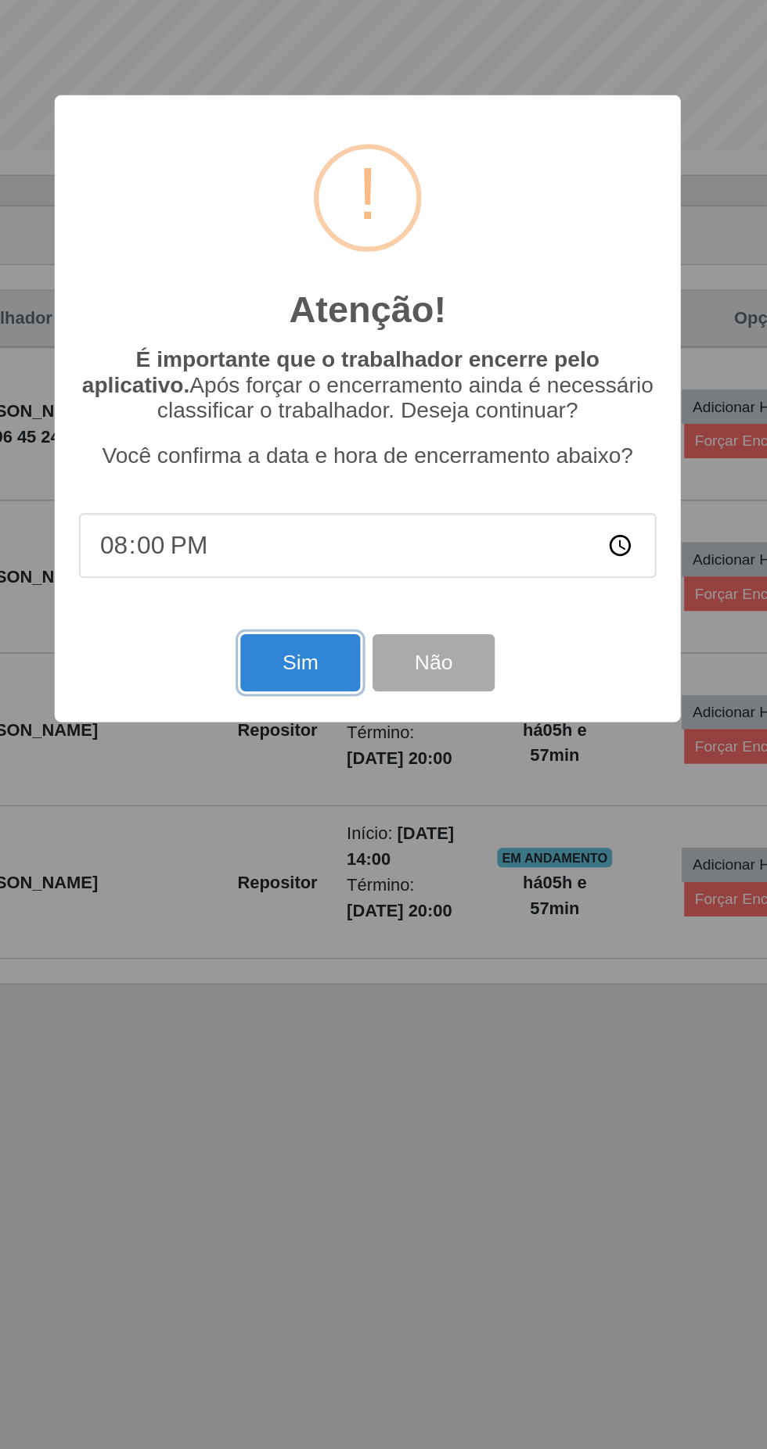
click at [336, 882] on button "Sim" at bounding box center [340, 887] width 76 height 37
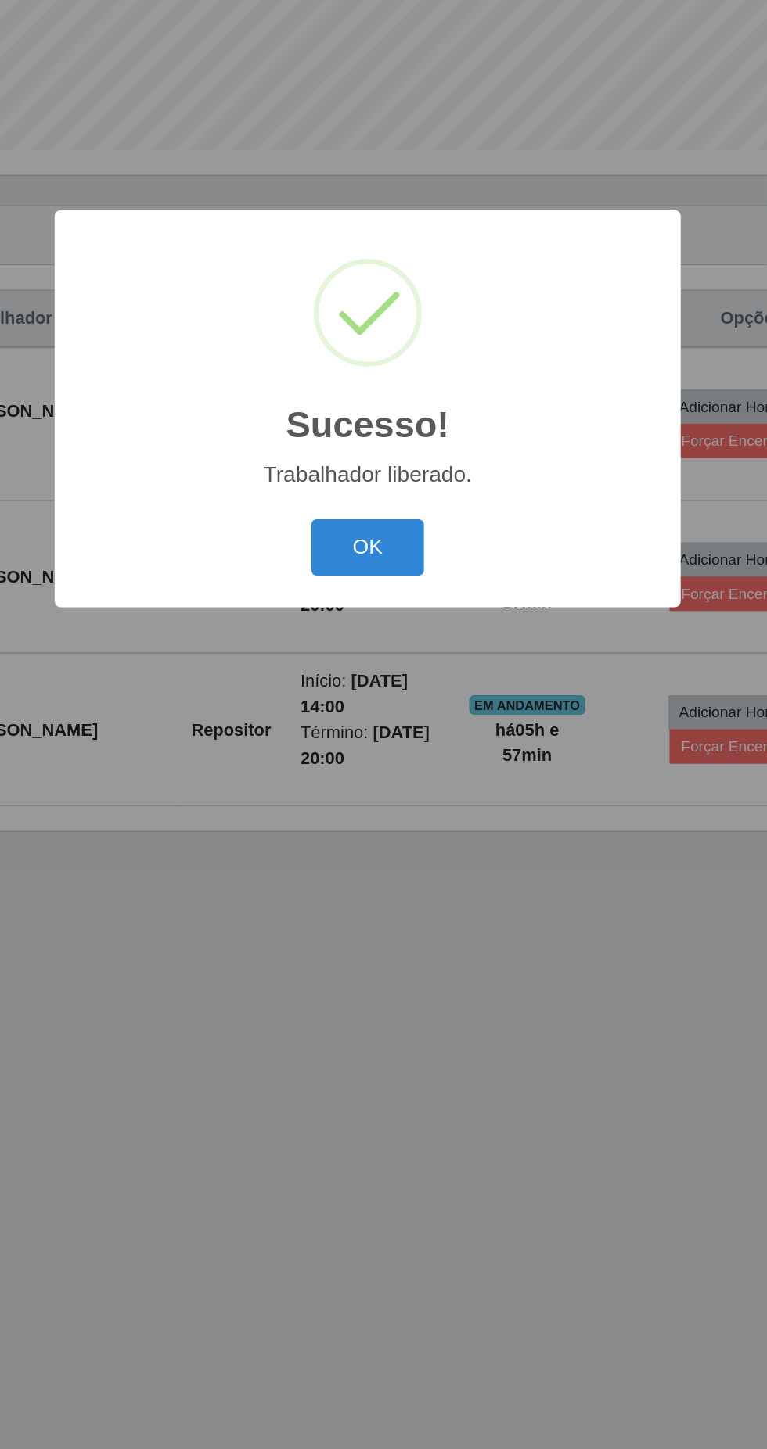
click at [380, 812] on button "OK" at bounding box center [383, 813] width 73 height 37
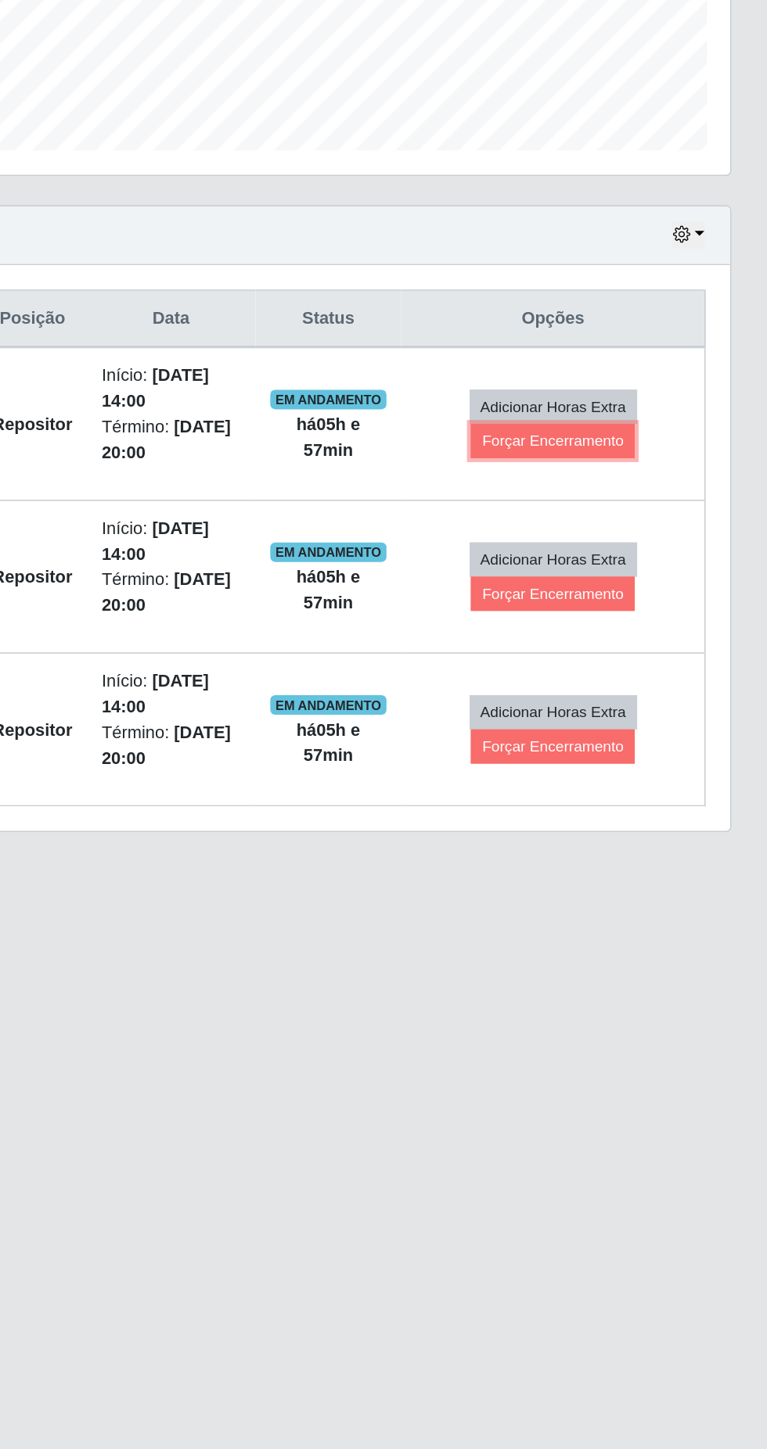
click at [634, 740] on button "Forçar Encerramento" at bounding box center [628, 745] width 105 height 22
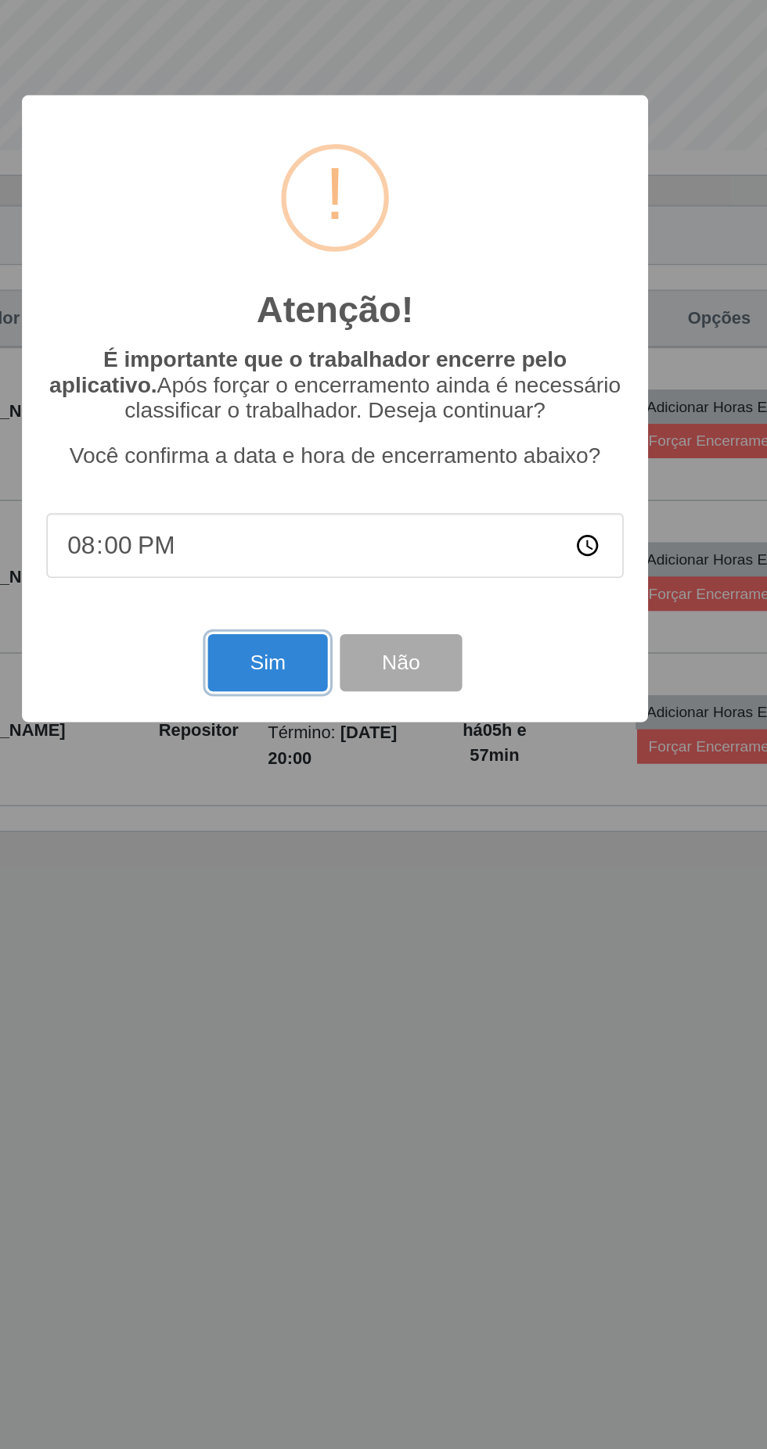
click at [343, 889] on button "Sim" at bounding box center [340, 887] width 76 height 37
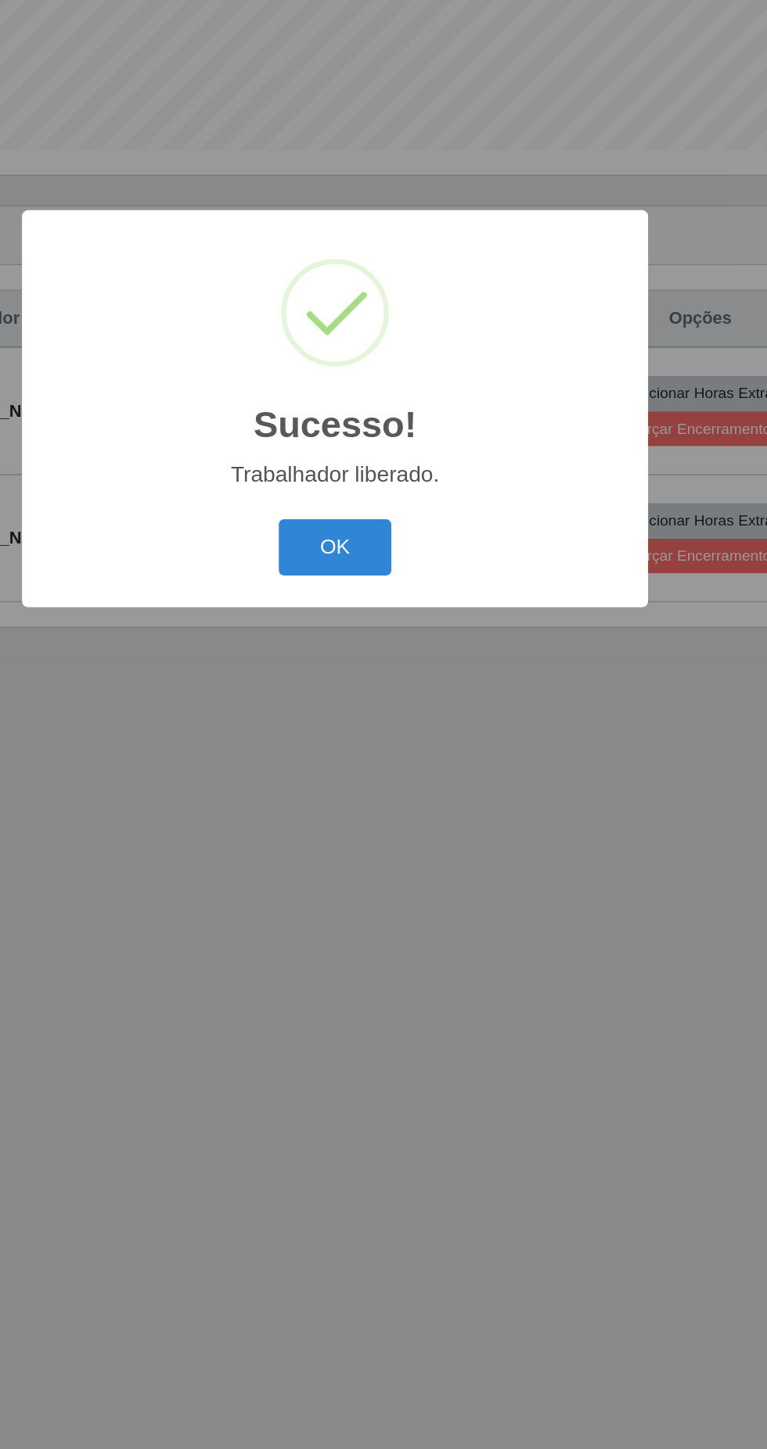
click at [386, 810] on button "OK" at bounding box center [383, 813] width 73 height 37
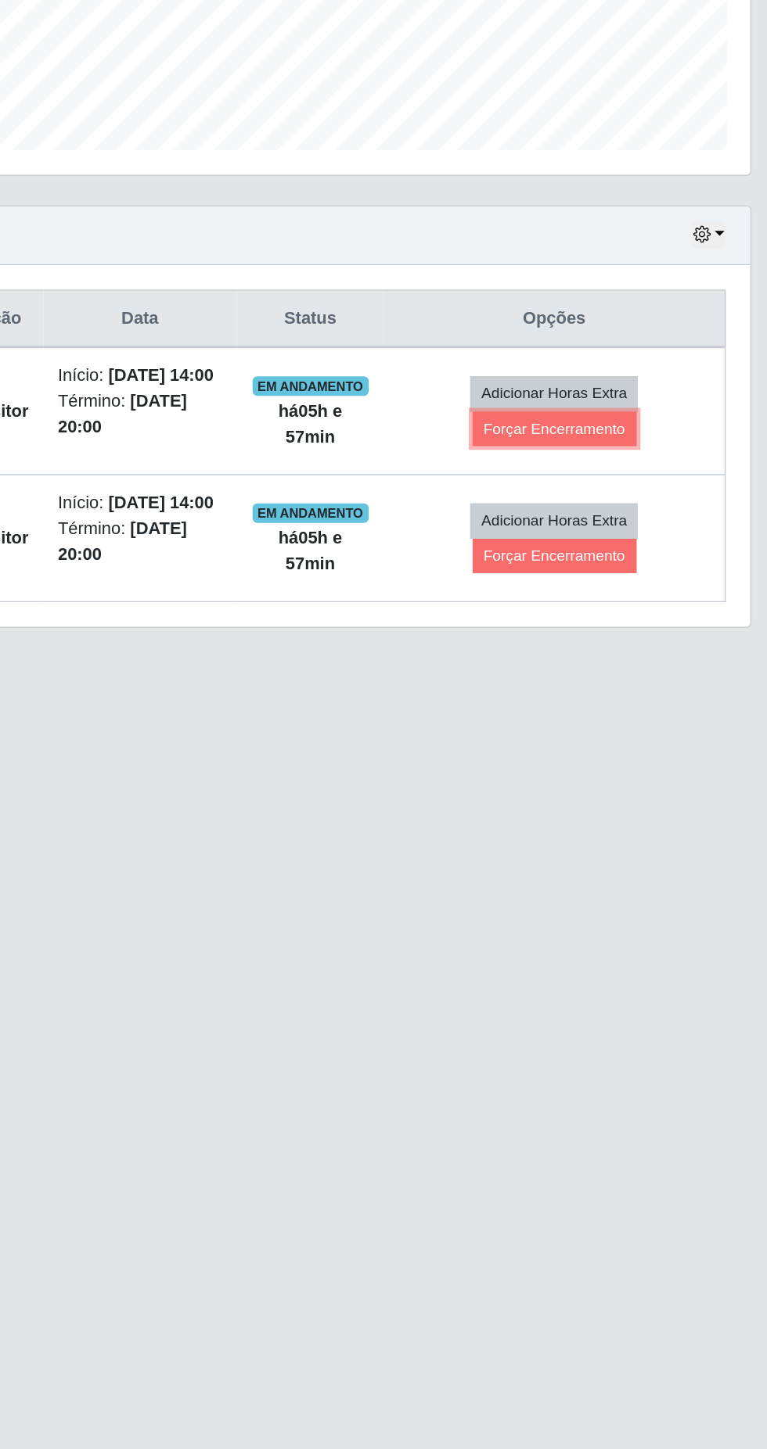
click at [638, 741] on button "Forçar Encerramento" at bounding box center [617, 738] width 105 height 22
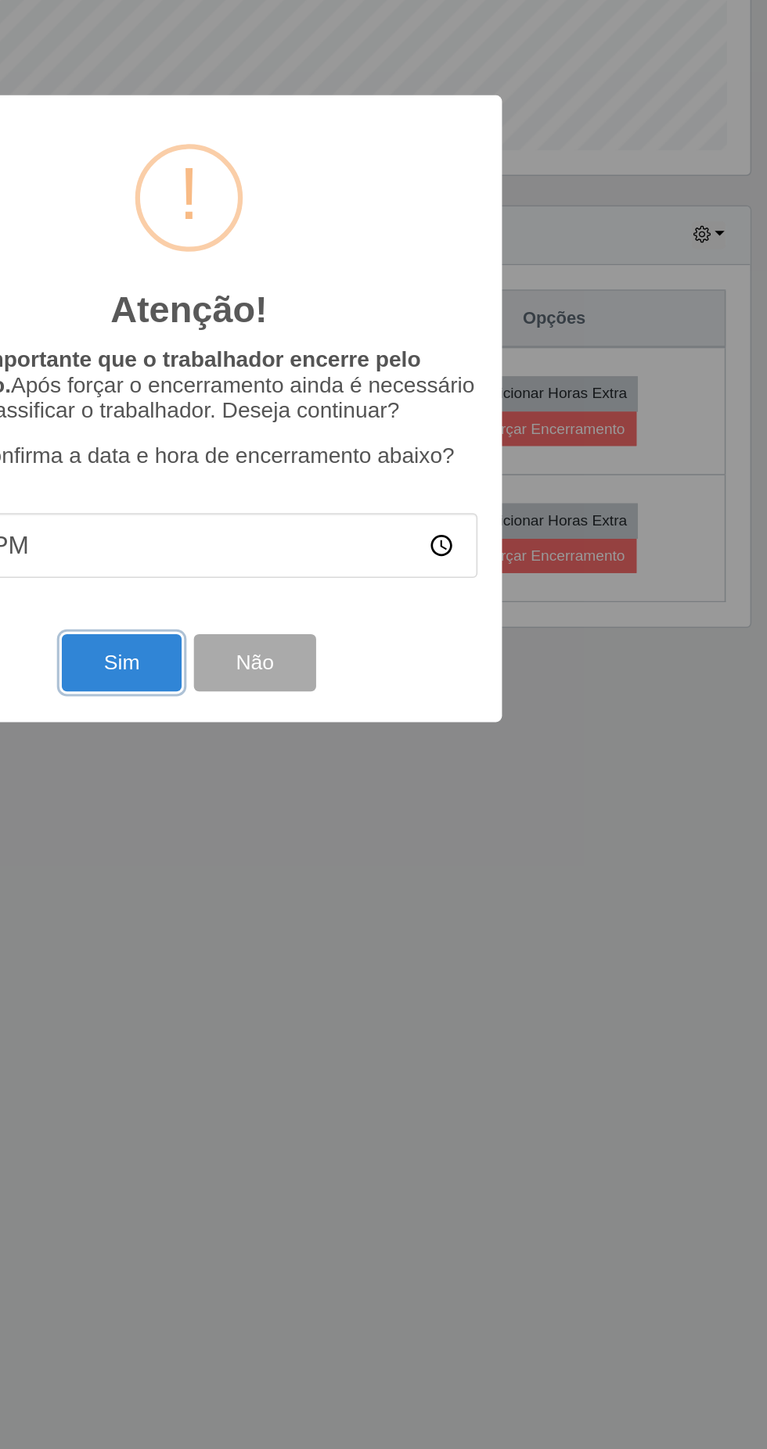
click at [332, 892] on button "Sim" at bounding box center [340, 887] width 76 height 37
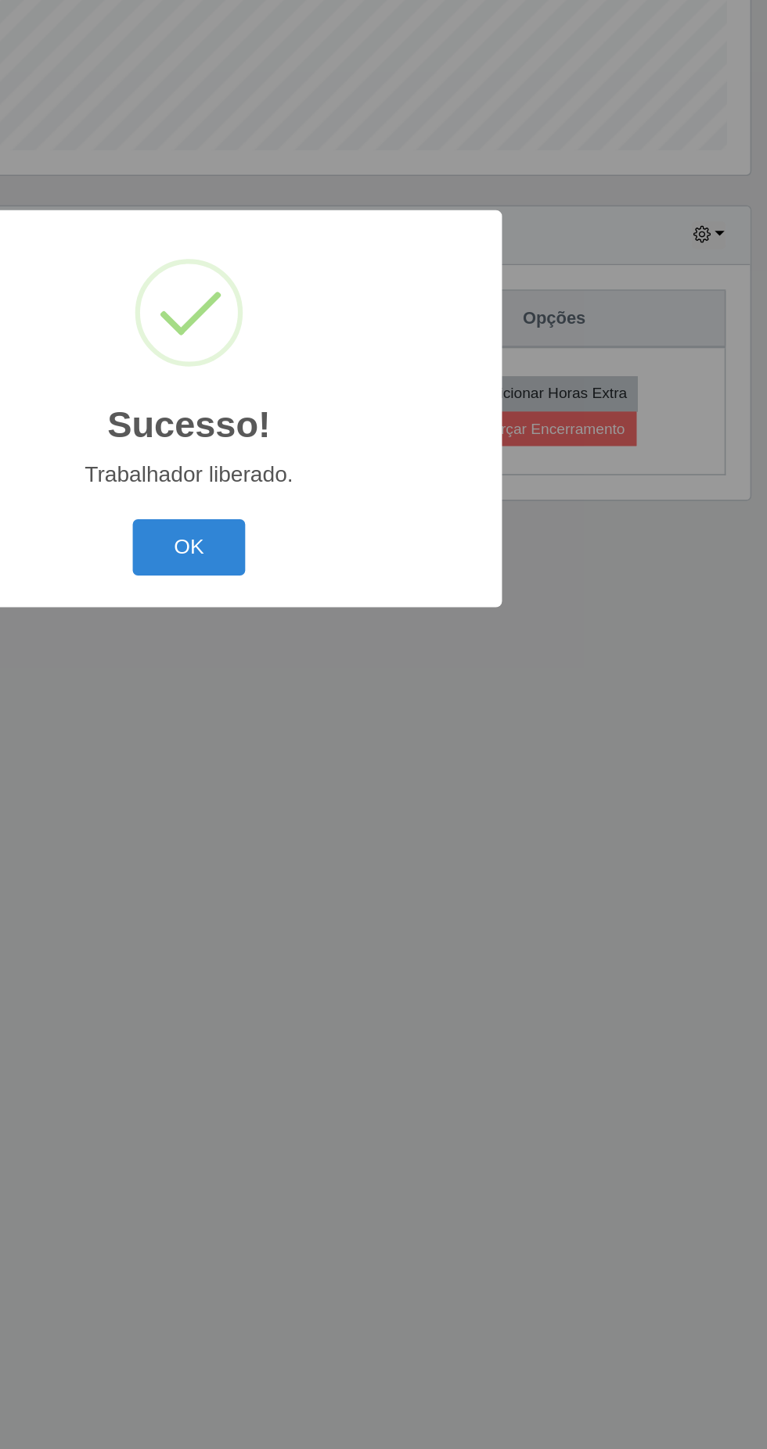
click at [379, 812] on button "OK" at bounding box center [383, 813] width 73 height 37
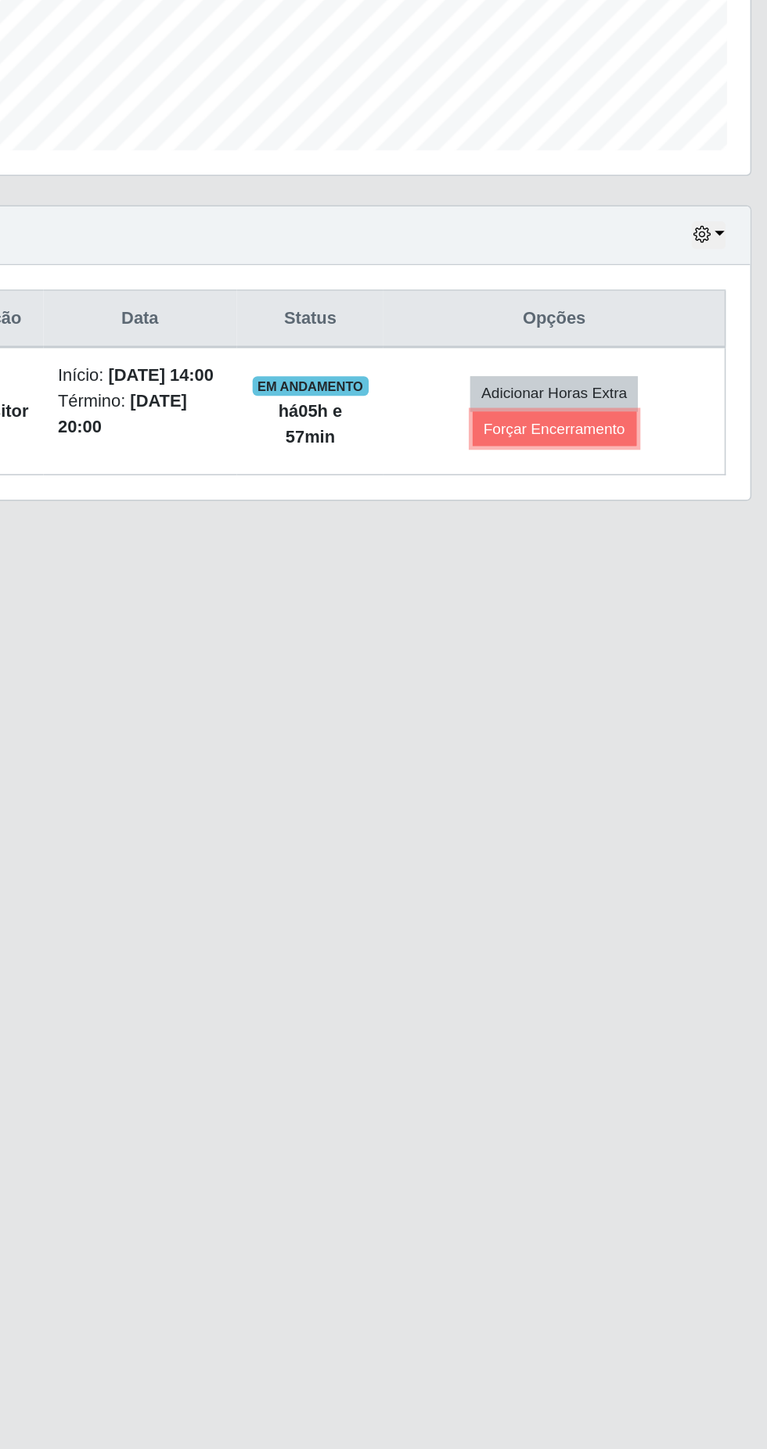
click at [628, 742] on button "Forçar Encerramento" at bounding box center [617, 738] width 105 height 22
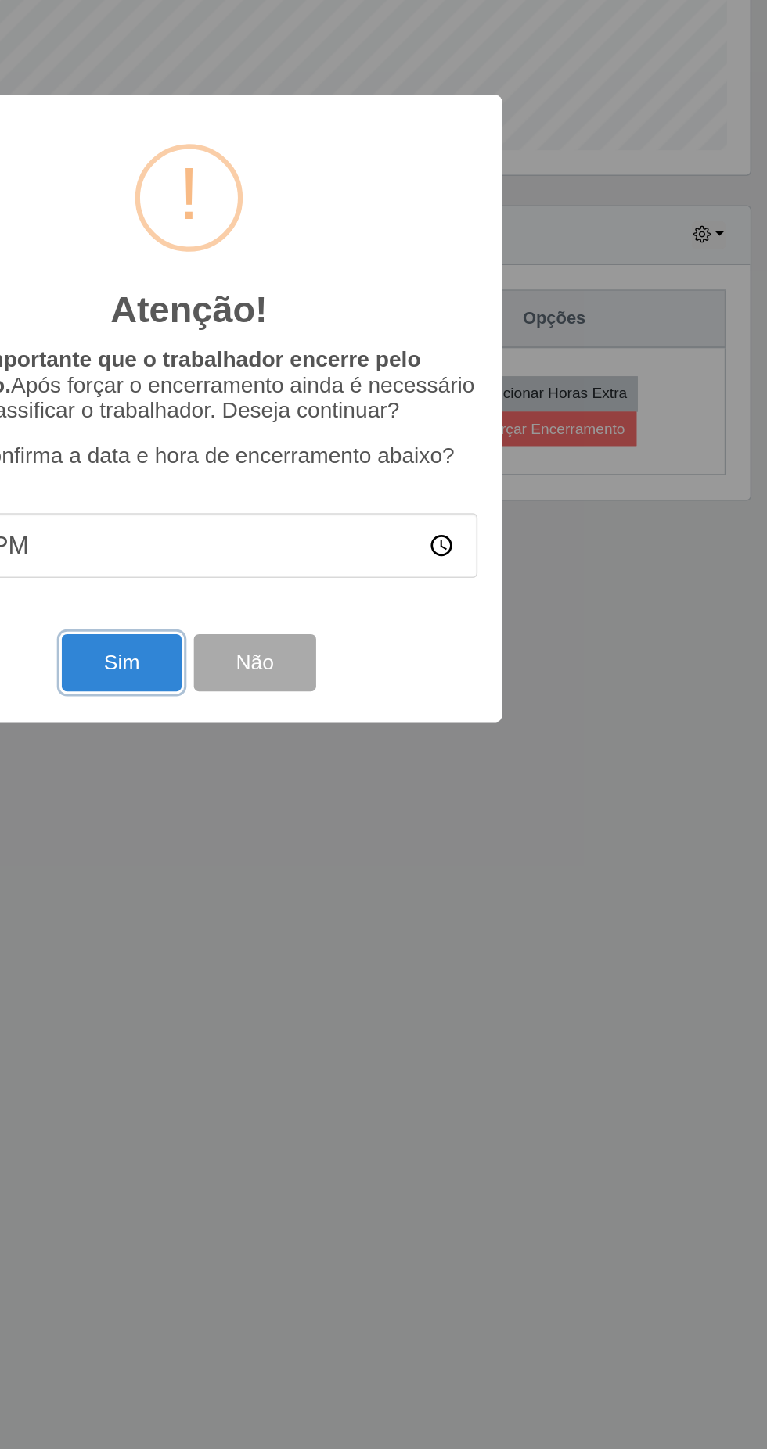
click at [338, 891] on button "Sim" at bounding box center [340, 887] width 76 height 37
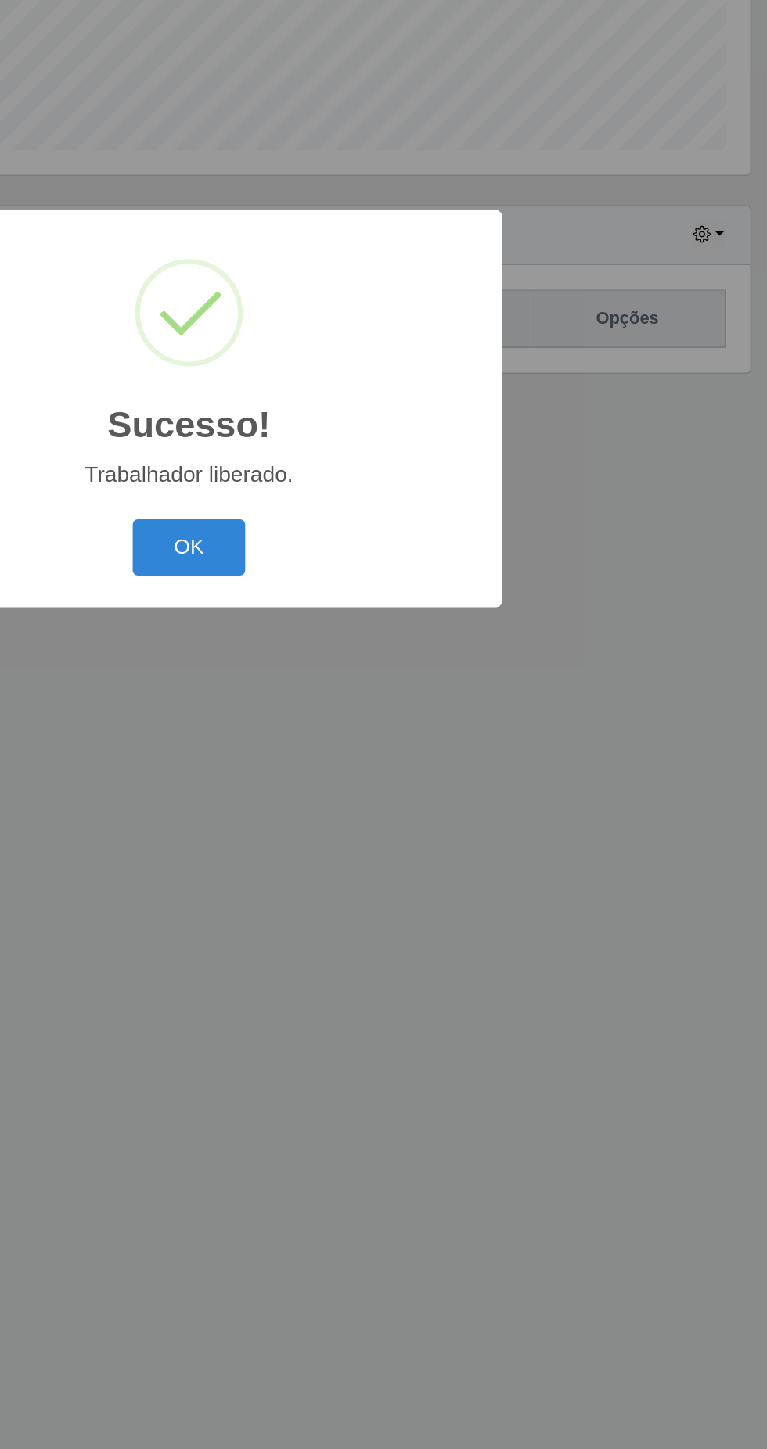
click at [382, 806] on button "OK" at bounding box center [383, 813] width 73 height 37
